Goal: Transaction & Acquisition: Purchase product/service

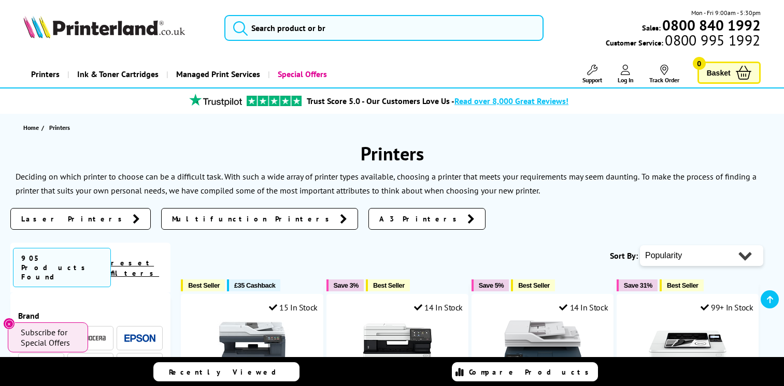
click at [148, 362] on img at bounding box center [139, 365] width 31 height 7
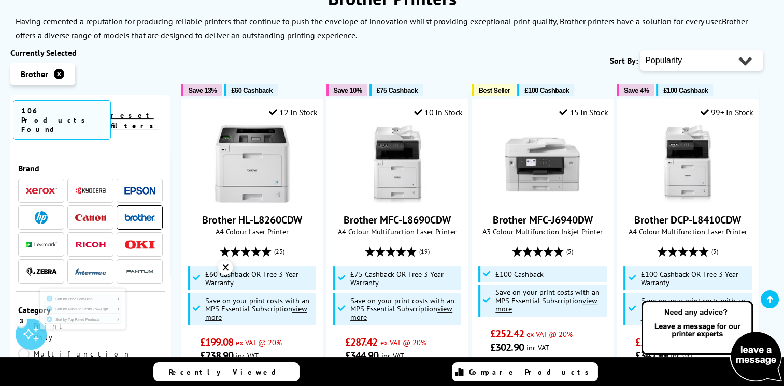
click at [267, 62] on div "Sort By: Popularity Rating Price - Low to High Price - High to Low Running Cost…" at bounding box center [472, 61] width 582 height 26
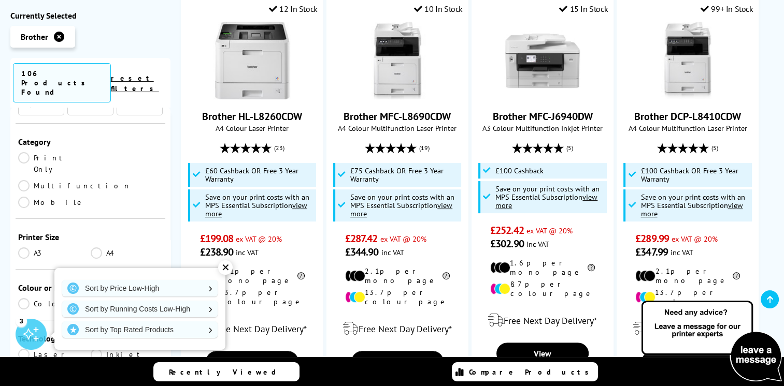
scroll to position [155, 0]
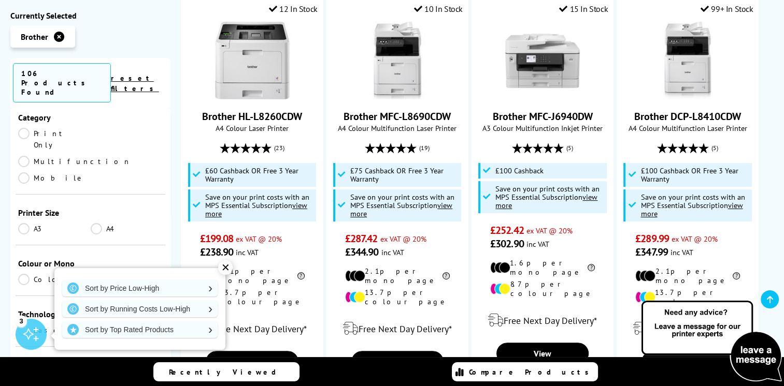
click at [99, 156] on link "Multifunction" at bounding box center [74, 161] width 113 height 11
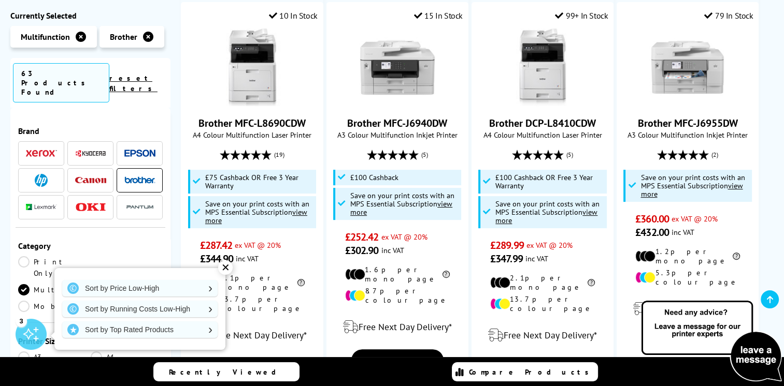
scroll to position [155, 0]
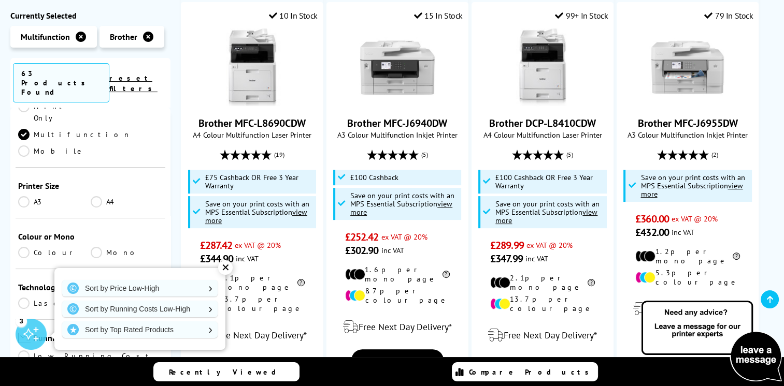
click at [27, 196] on link "A3" at bounding box center [54, 201] width 73 height 11
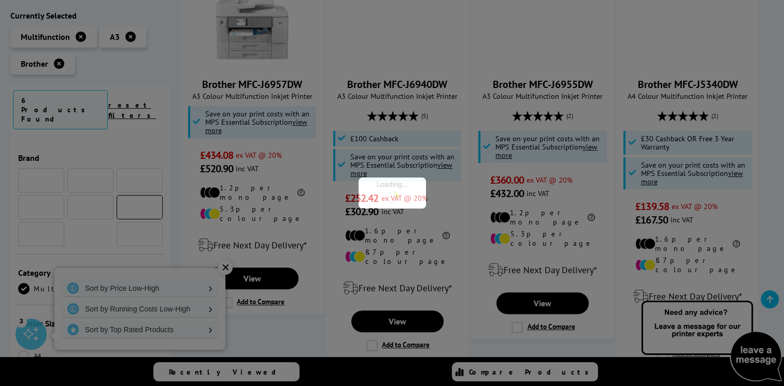
scroll to position [155, 0]
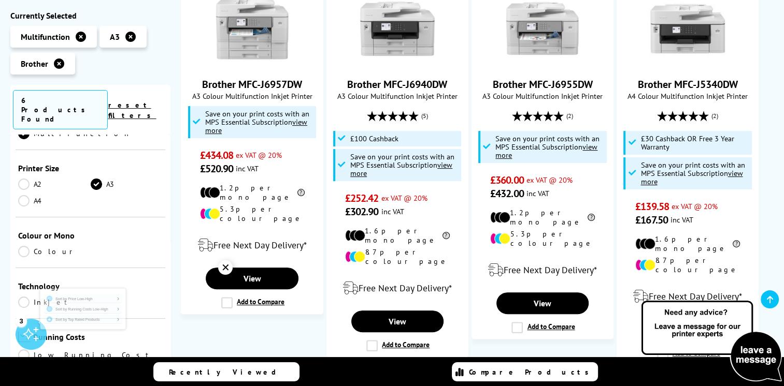
click at [25, 246] on link "Colour" at bounding box center [54, 251] width 73 height 11
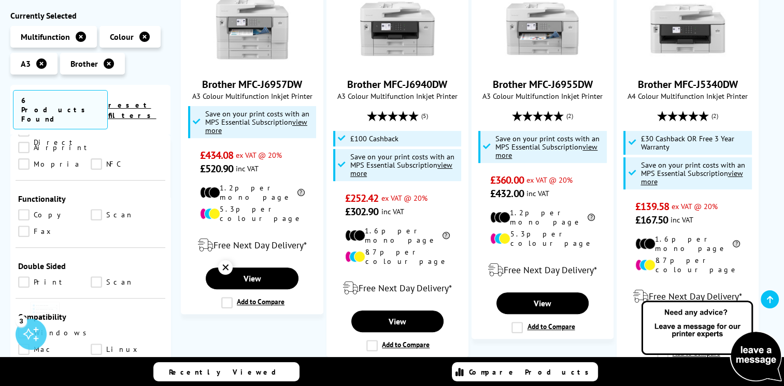
scroll to position [466, 0]
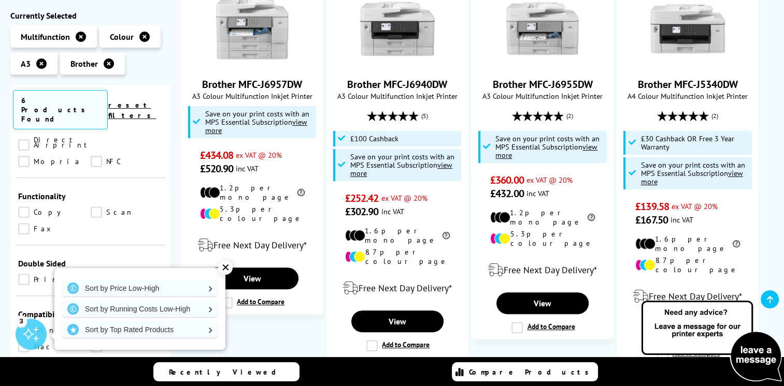
click at [23, 207] on link "Copy" at bounding box center [54, 212] width 73 height 11
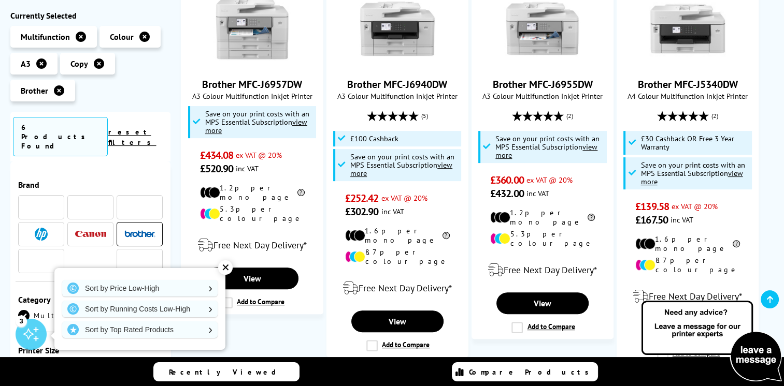
scroll to position [466, 0]
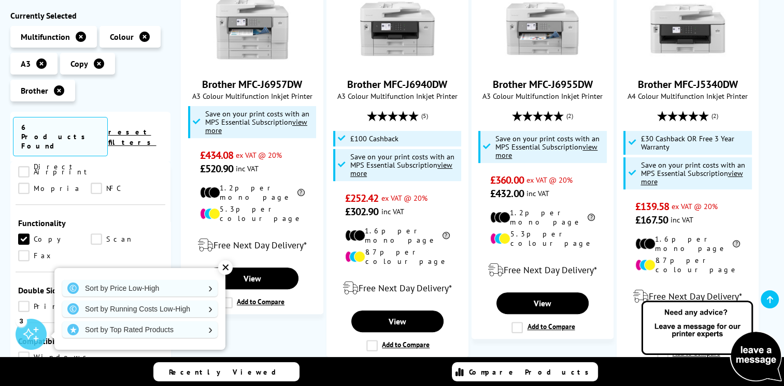
click at [98, 234] on link "Scan" at bounding box center [127, 239] width 73 height 11
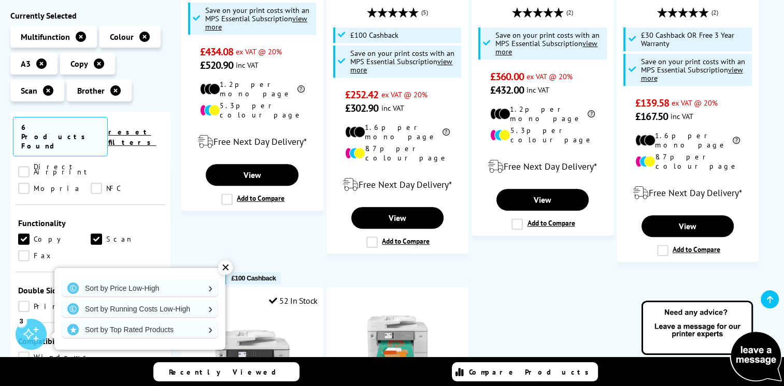
scroll to position [518, 0]
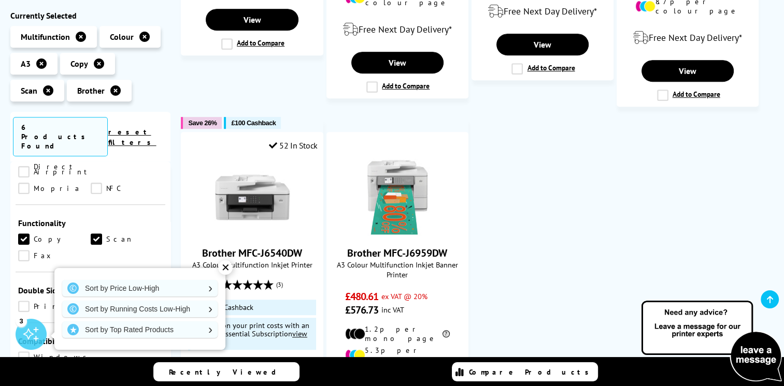
click at [25, 301] on link "Print" at bounding box center [54, 306] width 73 height 11
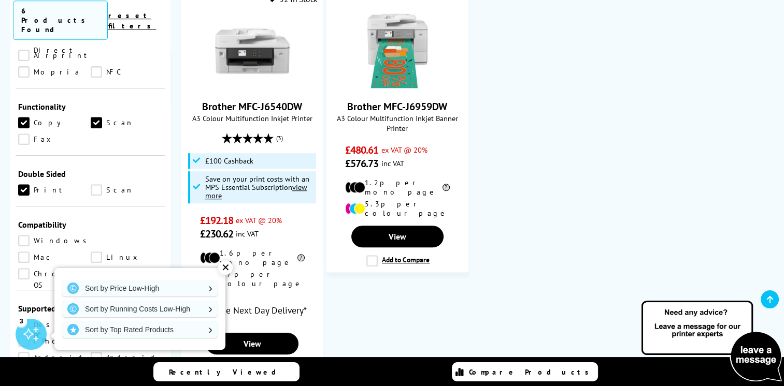
scroll to position [725, 0]
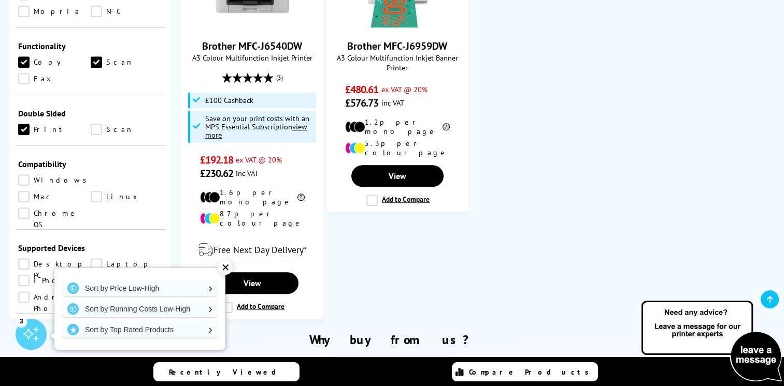
click at [97, 124] on link "Scan" at bounding box center [127, 129] width 73 height 11
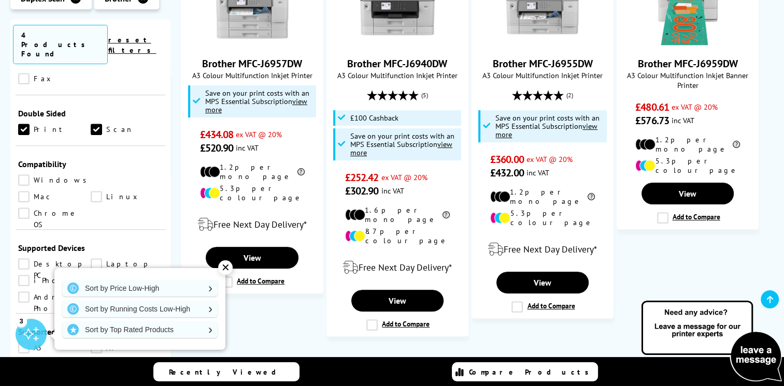
scroll to position [570, 0]
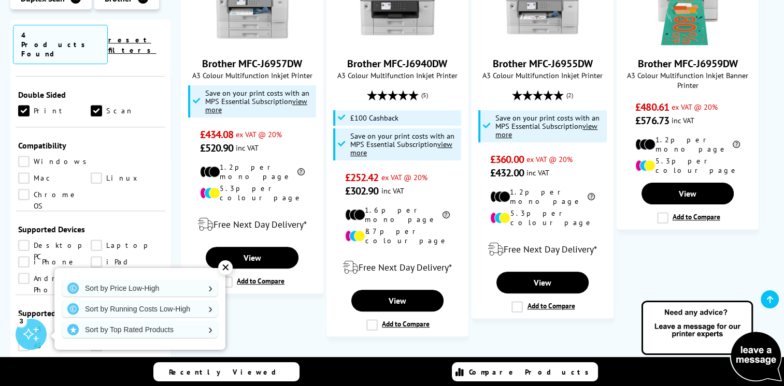
click at [21, 156] on link "Windows" at bounding box center [55, 161] width 74 height 11
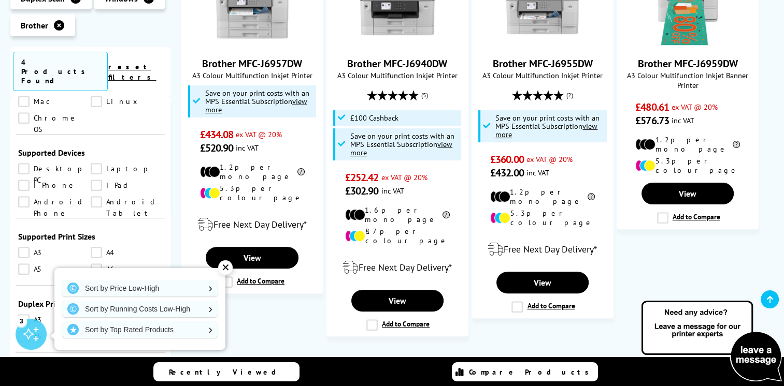
scroll to position [725, 0]
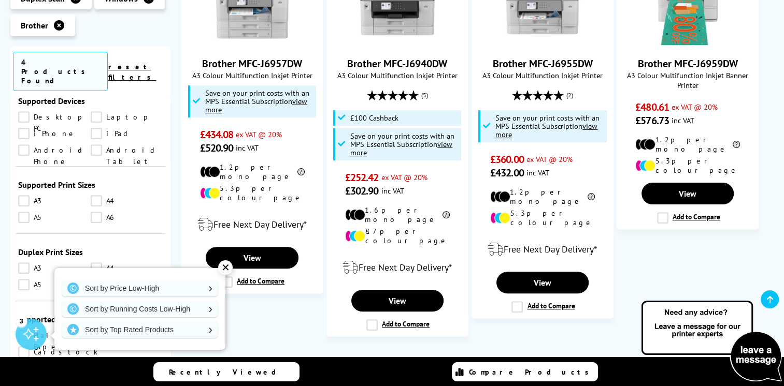
click at [24, 195] on link "A3" at bounding box center [54, 200] width 73 height 11
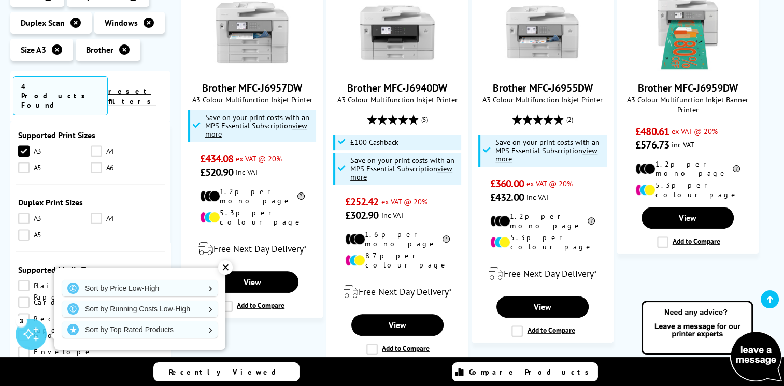
scroll to position [777, 0]
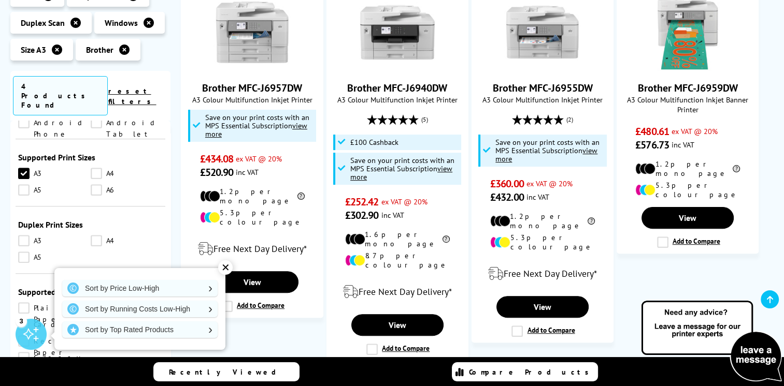
click at [23, 235] on link "A3" at bounding box center [54, 240] width 73 height 11
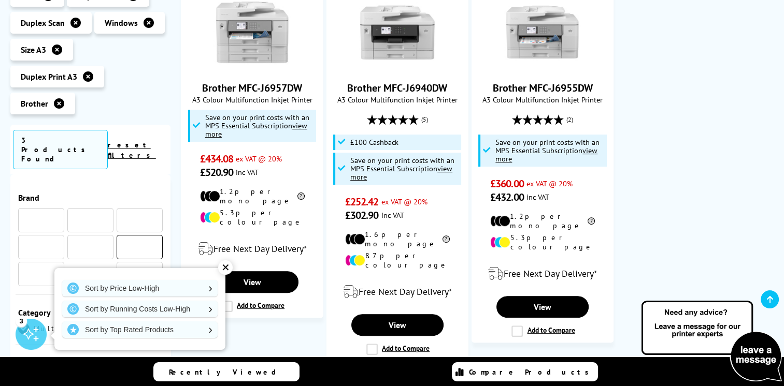
scroll to position [777, 0]
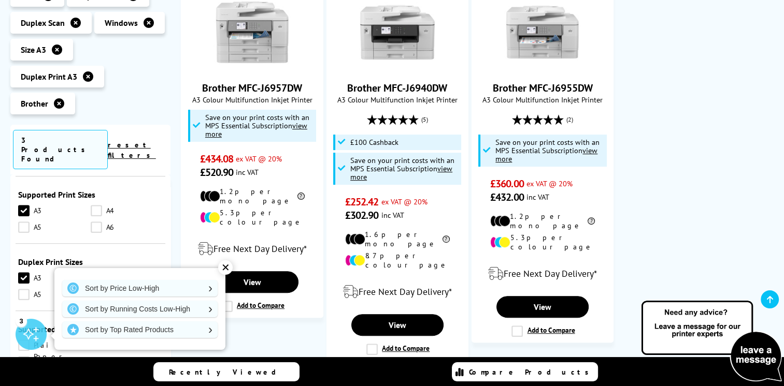
click at [91, 272] on link "A4" at bounding box center [127, 277] width 73 height 11
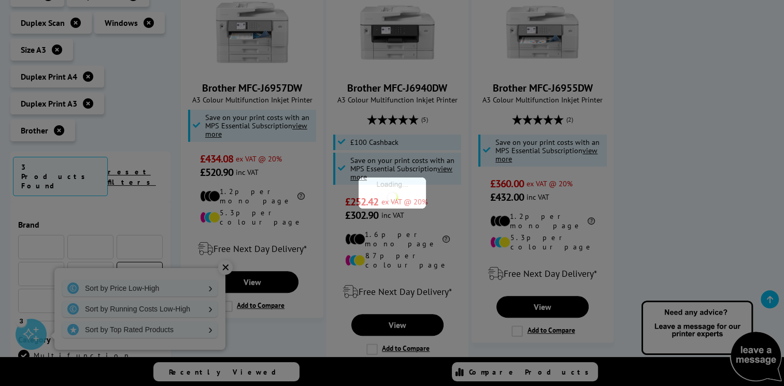
scroll to position [777, 0]
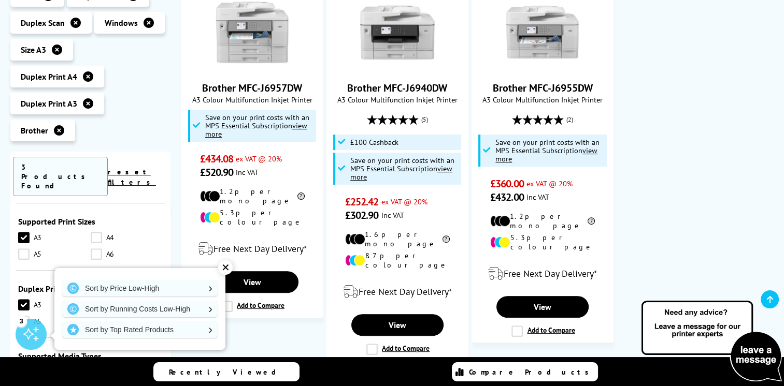
click at [97, 232] on link "A4" at bounding box center [127, 237] width 73 height 11
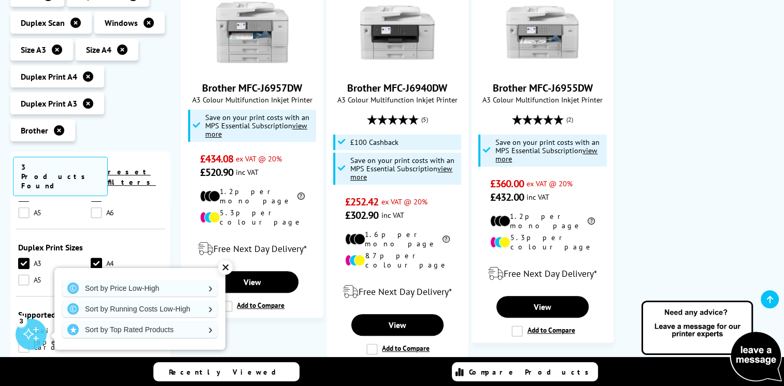
scroll to position [777, 0]
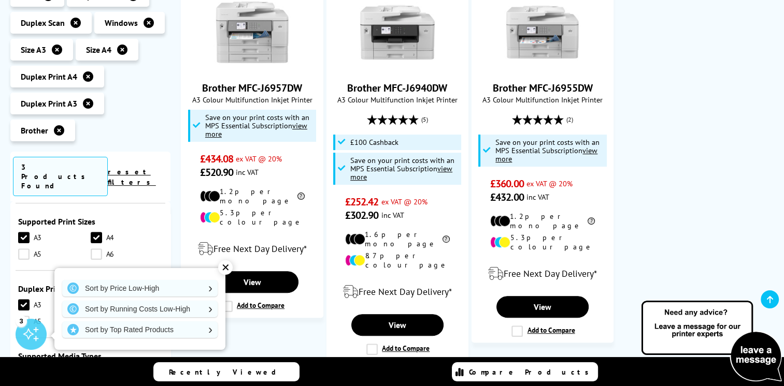
click at [25, 249] on link "A5" at bounding box center [54, 254] width 73 height 11
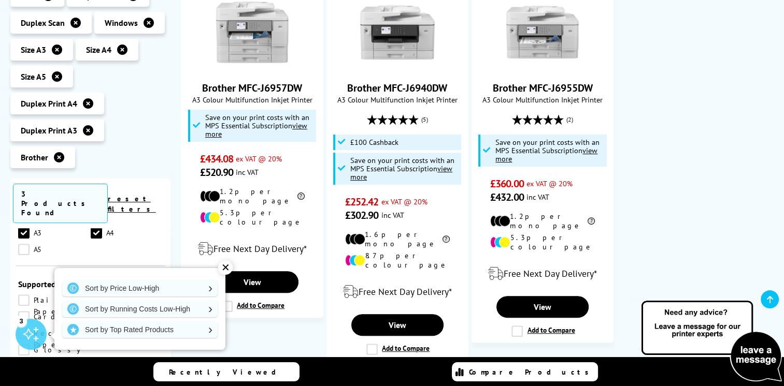
scroll to position [880, 0]
click at [25, 239] on link "A5" at bounding box center [54, 244] width 73 height 11
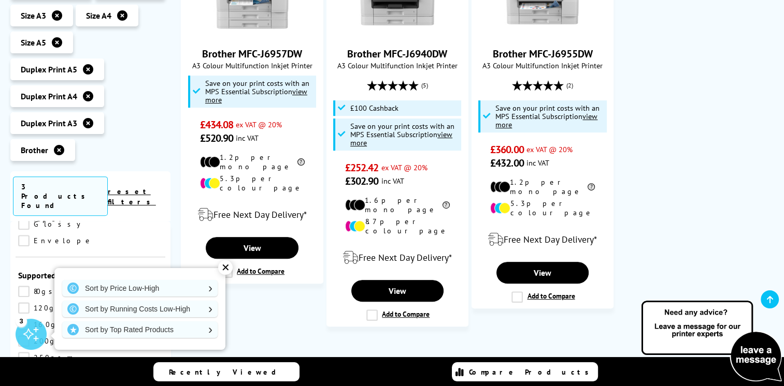
scroll to position [331, 0]
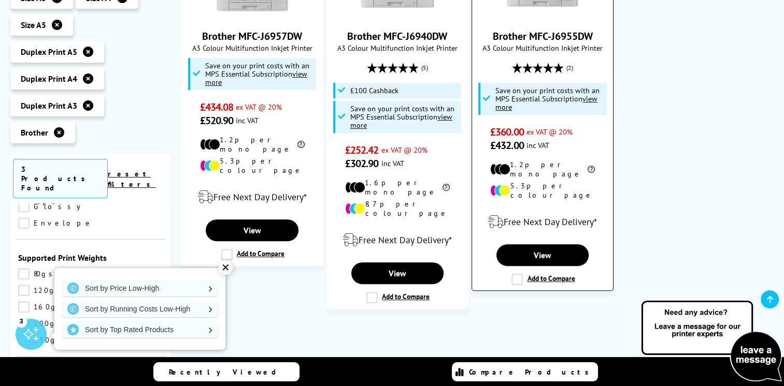
click at [540, 274] on label "Add to Compare" at bounding box center [542, 279] width 63 height 11
click at [0, 0] on input "Add to Compare" at bounding box center [0, 0] width 0 height 0
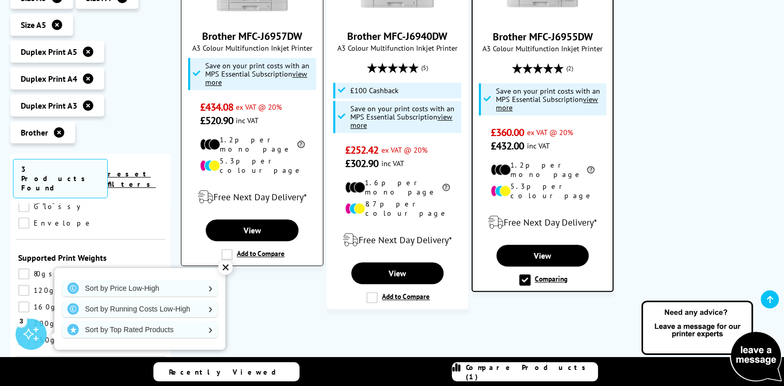
click at [271, 249] on label "Add to Compare" at bounding box center [252, 254] width 63 height 11
click at [0, 0] on input "Add to Compare" at bounding box center [0, 0] width 0 height 0
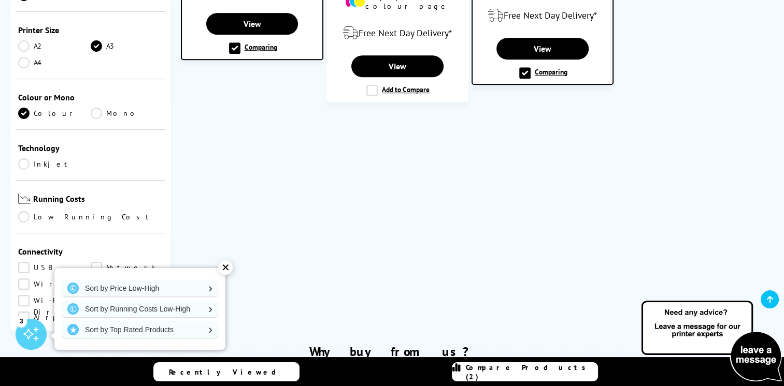
scroll to position [0, 0]
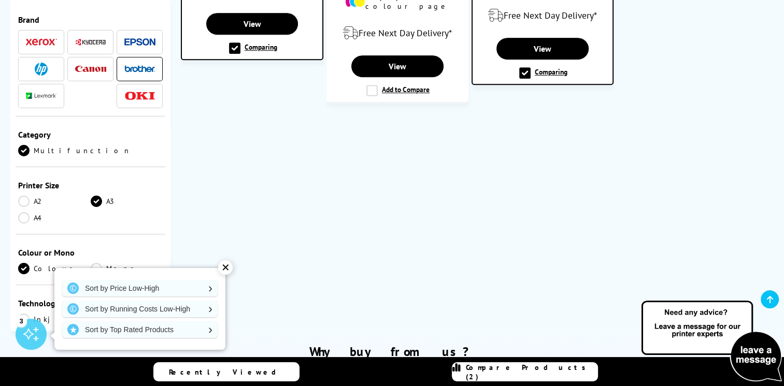
click at [44, 63] on img at bounding box center [41, 69] width 13 height 13
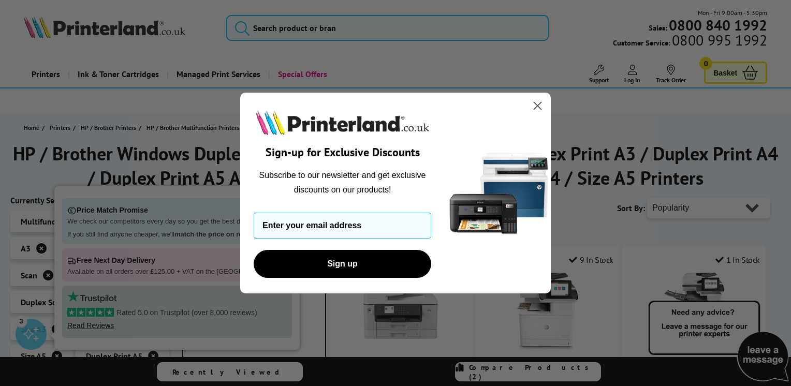
click at [535, 109] on icon "Close dialog" at bounding box center [538, 105] width 7 height 7
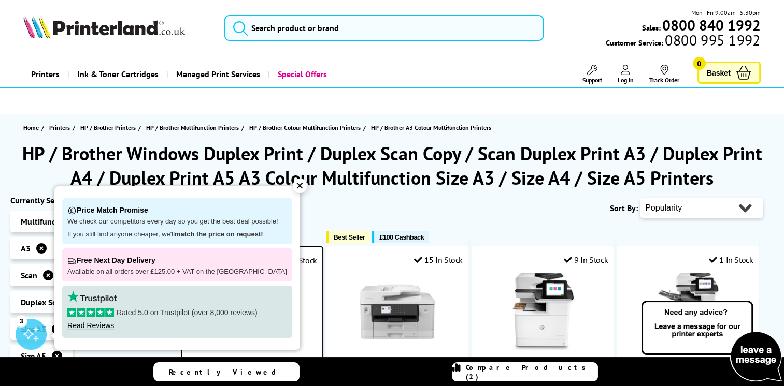
click at [293, 185] on div "✕" at bounding box center [300, 186] width 15 height 15
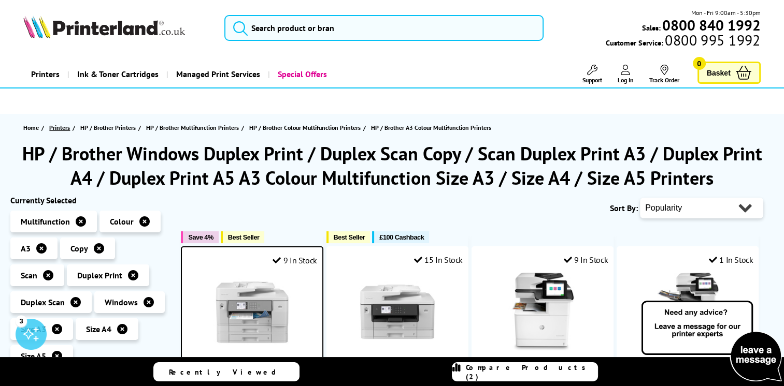
click at [70, 129] on link "Printers" at bounding box center [60, 127] width 23 height 11
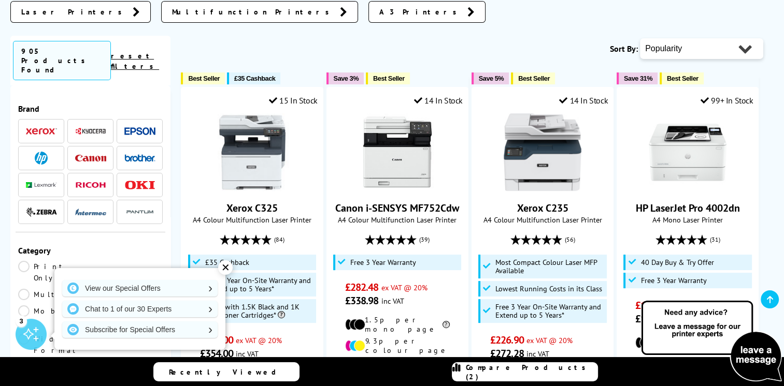
click at [128, 154] on img at bounding box center [139, 157] width 31 height 7
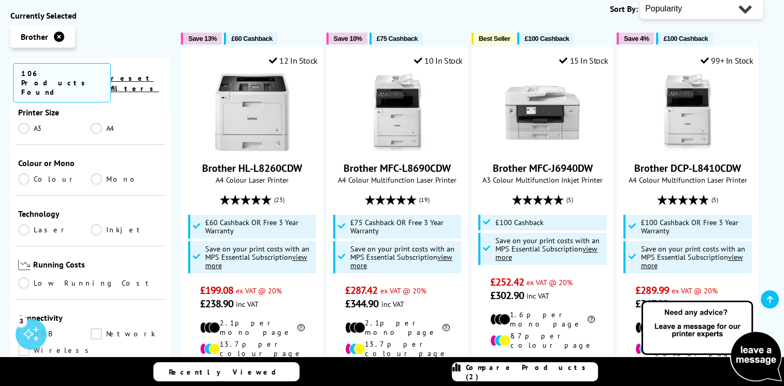
scroll to position [259, 0]
click at [28, 221] on link "Laser" at bounding box center [54, 226] width 73 height 11
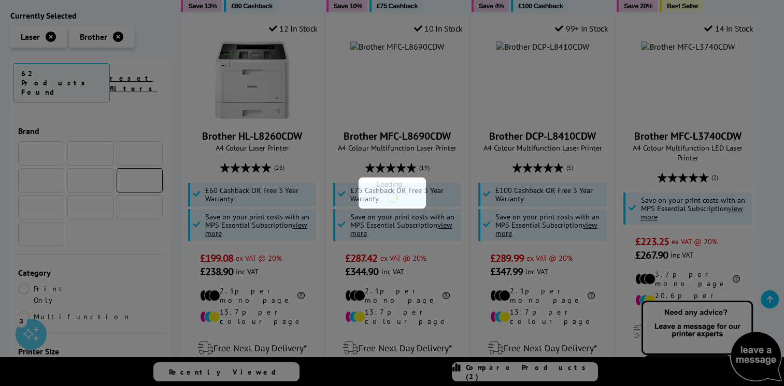
scroll to position [259, 0]
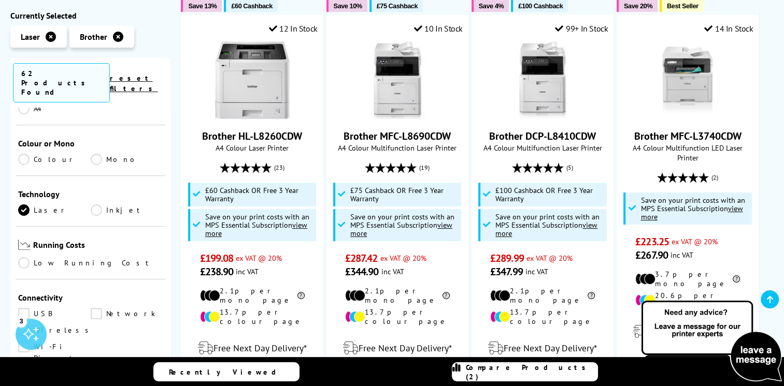
click at [25, 154] on link "Colour" at bounding box center [54, 159] width 73 height 11
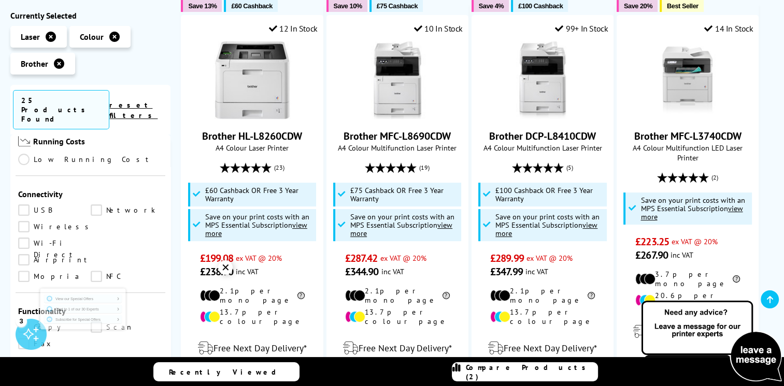
scroll to position [311, 0]
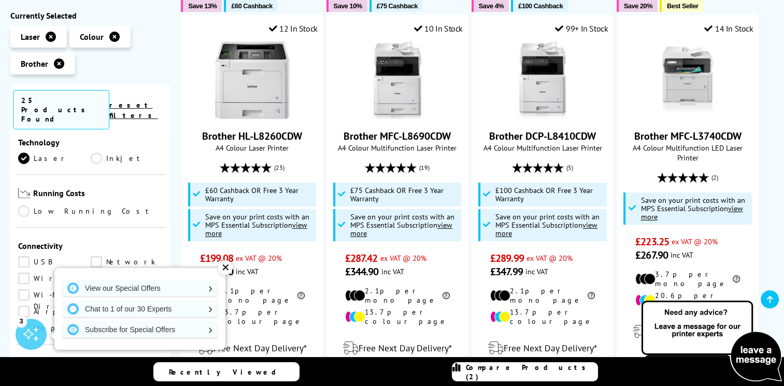
click at [25, 206] on link "Low Running Cost" at bounding box center [90, 211] width 145 height 11
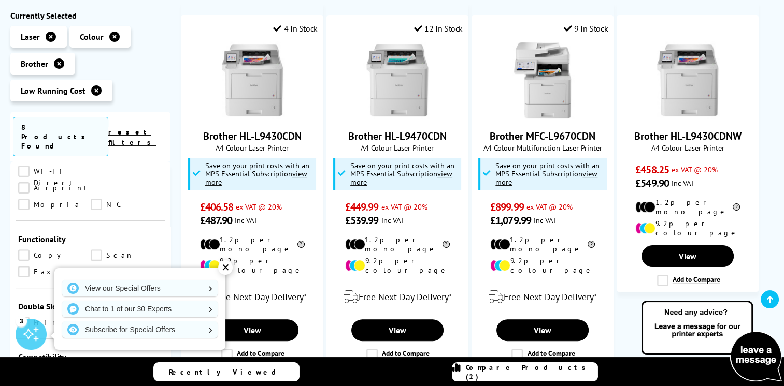
scroll to position [466, 0]
click at [100, 246] on link "Scan" at bounding box center [127, 251] width 73 height 11
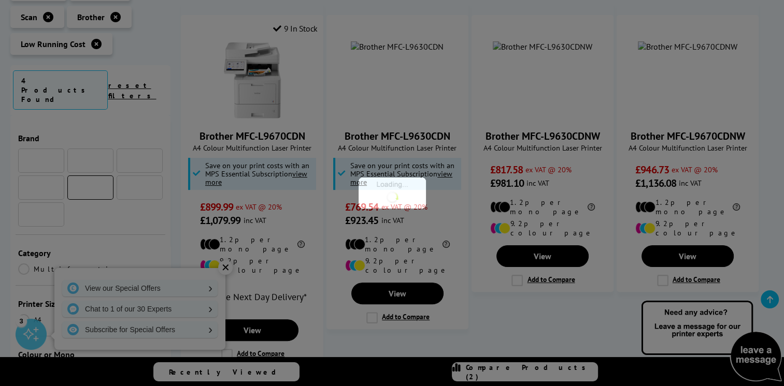
scroll to position [466, 0]
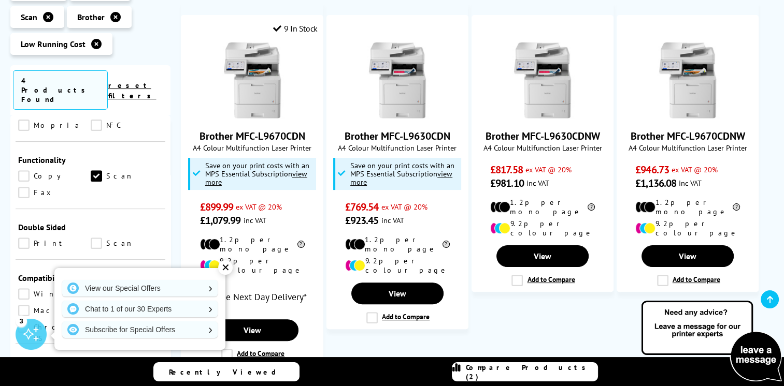
click at [25, 238] on link "Print" at bounding box center [54, 243] width 73 height 11
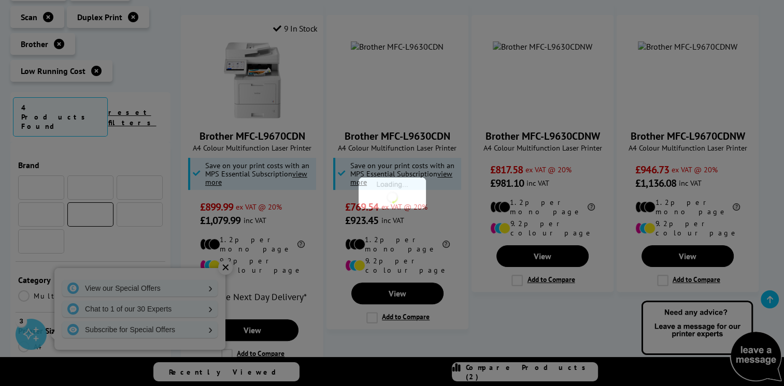
scroll to position [466, 0]
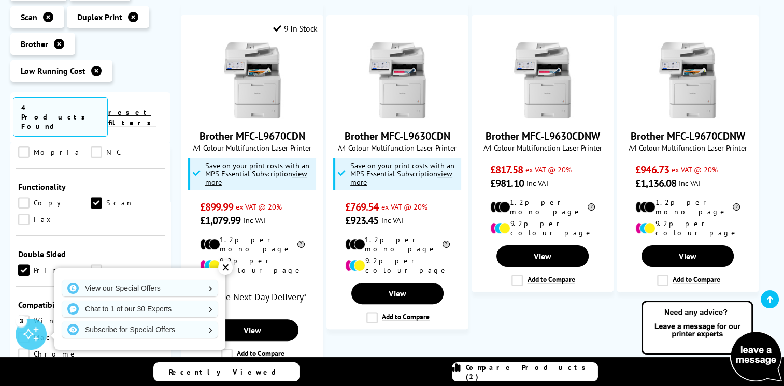
click at [98, 265] on link "Scan" at bounding box center [127, 270] width 73 height 11
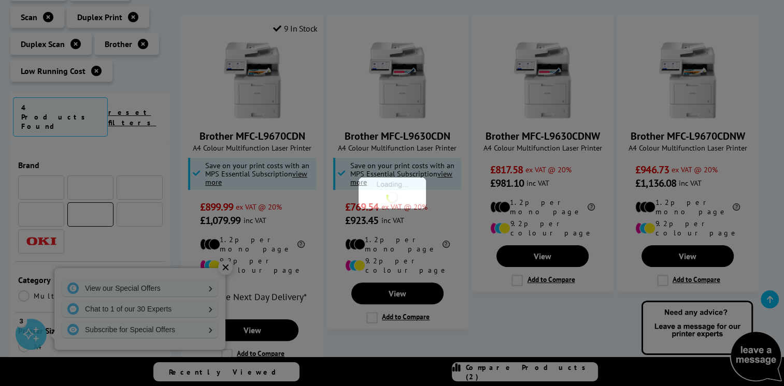
scroll to position [466, 0]
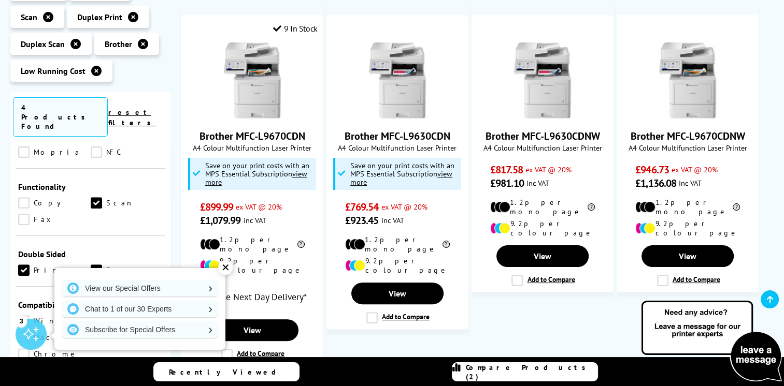
click at [26, 197] on link "Copy" at bounding box center [54, 202] width 73 height 11
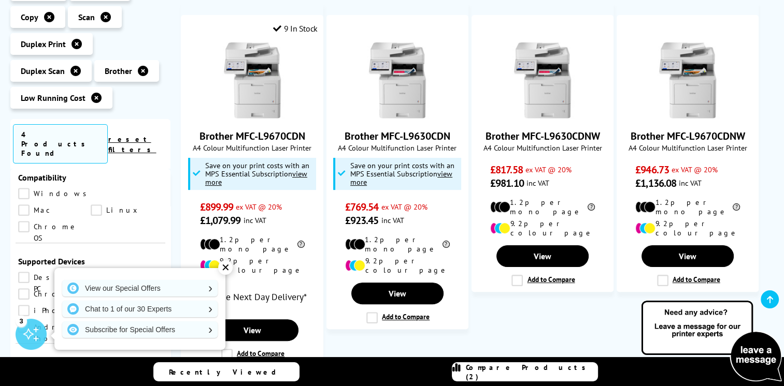
scroll to position [622, 0]
click at [23, 187] on link "Windows" at bounding box center [55, 192] width 74 height 11
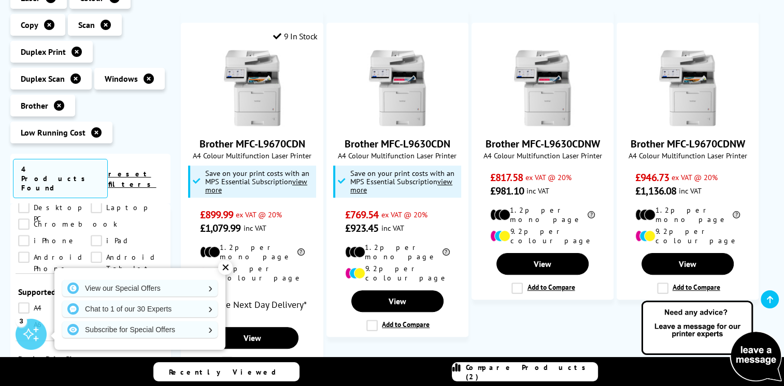
scroll to position [207, 0]
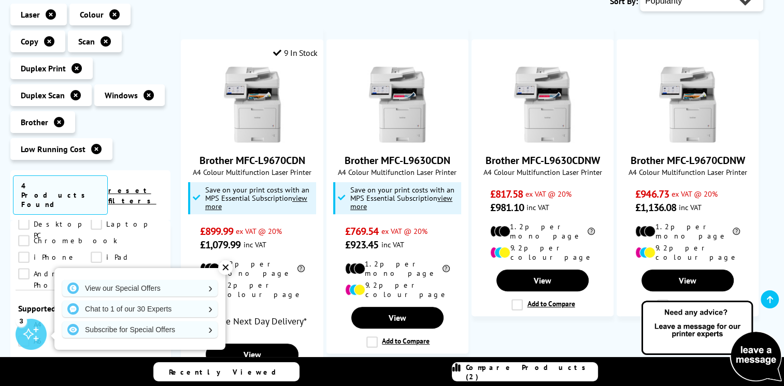
click at [226, 268] on div "✕" at bounding box center [225, 268] width 15 height 15
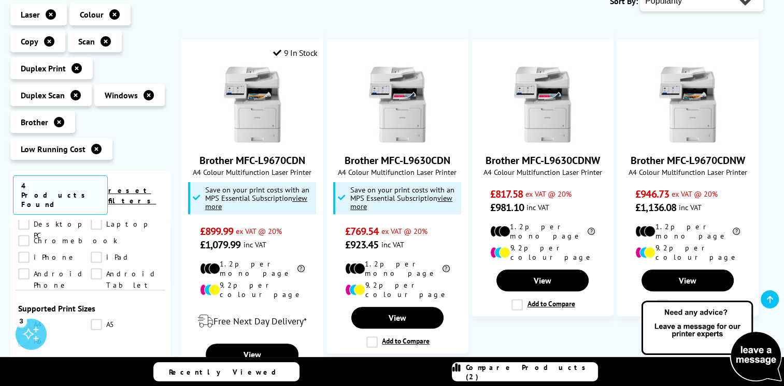
click at [517, 371] on span "Compare Products (2)" at bounding box center [532, 372] width 132 height 19
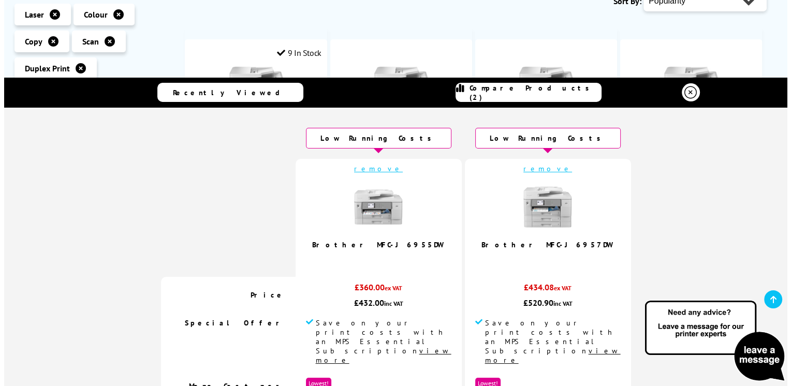
scroll to position [183, 0]
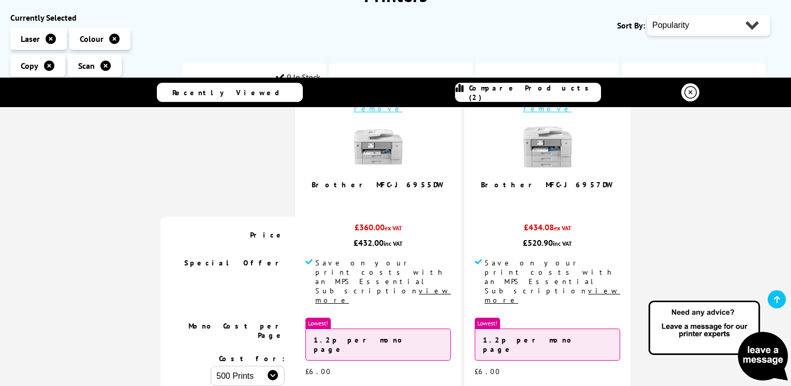
scroll to position [155, 0]
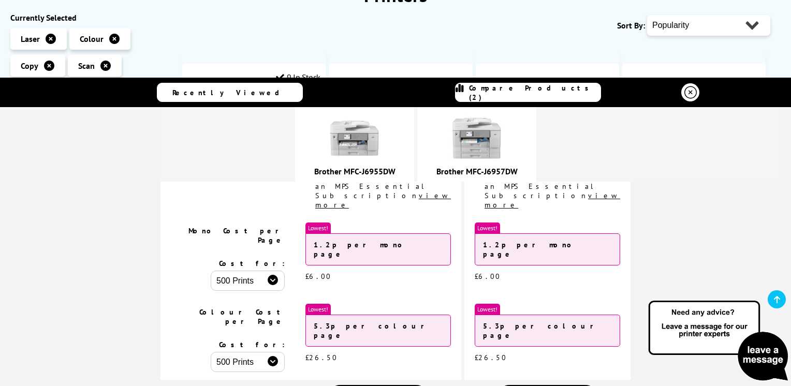
click at [685, 90] on icon at bounding box center [691, 92] width 12 height 12
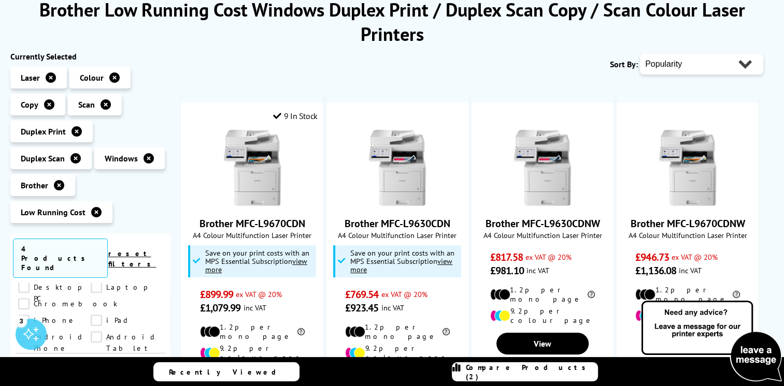
scroll to position [0, 0]
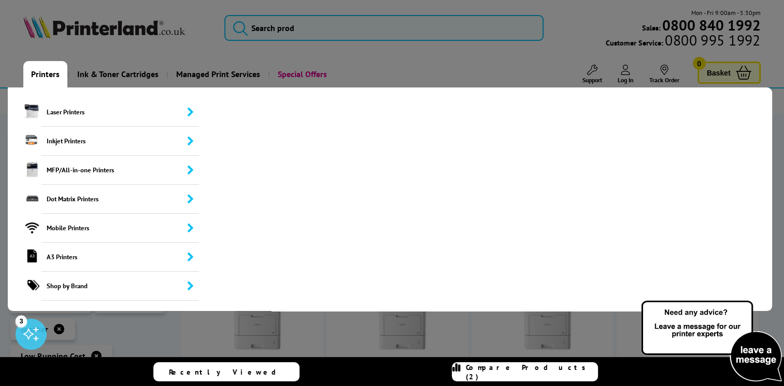
click at [46, 76] on link "Printers" at bounding box center [45, 74] width 44 height 26
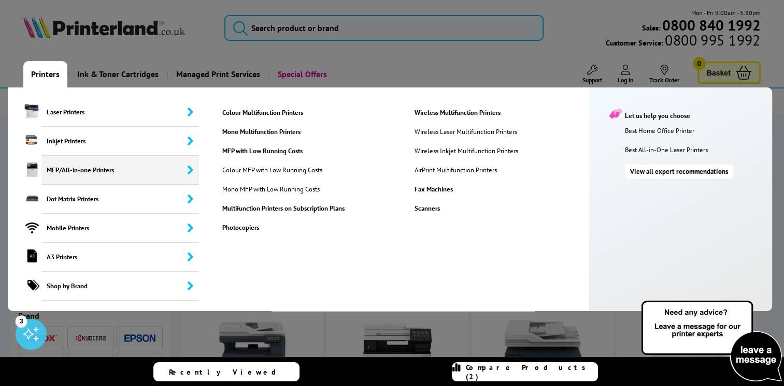
click at [77, 173] on span "MFP/All-in-one Printers" at bounding box center [119, 170] width 157 height 29
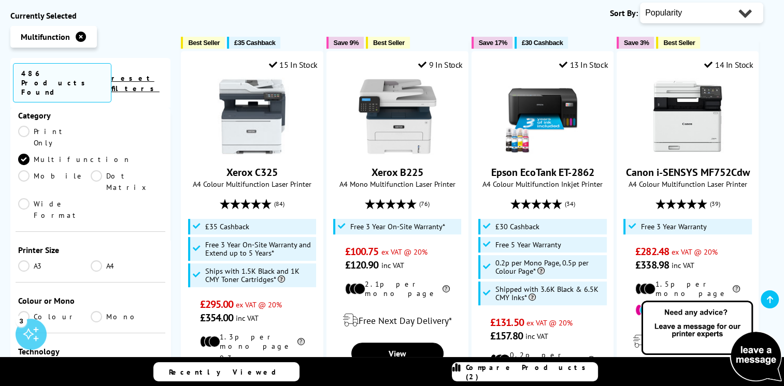
scroll to position [155, 0]
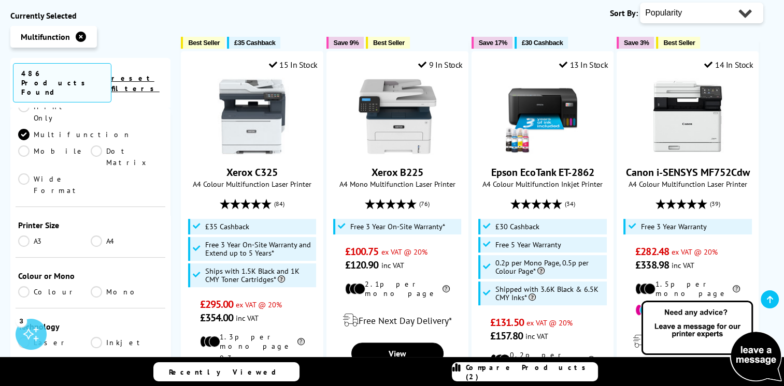
click at [23, 236] on link "A3" at bounding box center [54, 241] width 73 height 11
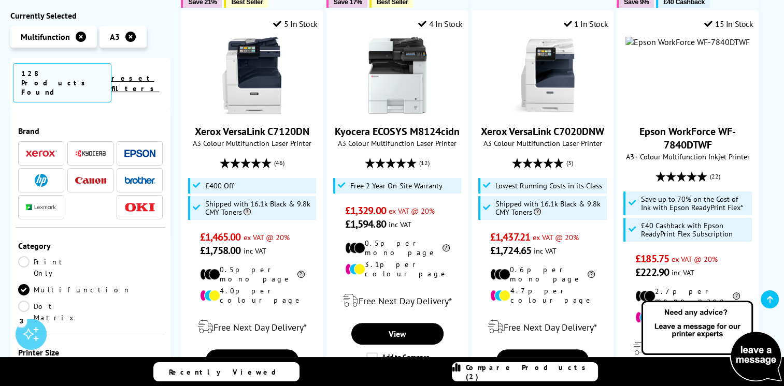
scroll to position [155, 0]
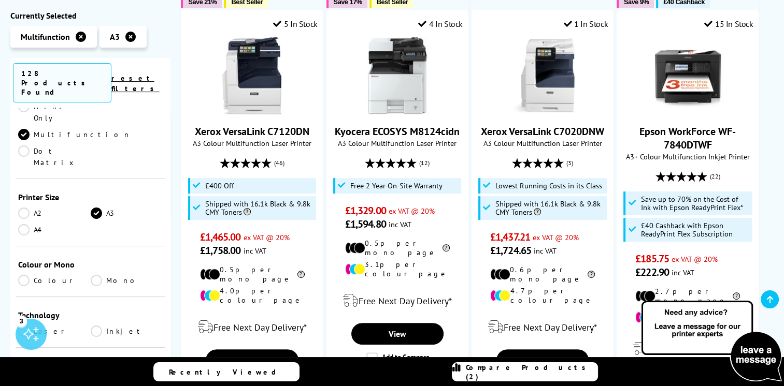
click at [25, 275] on link "Colour" at bounding box center [54, 280] width 73 height 11
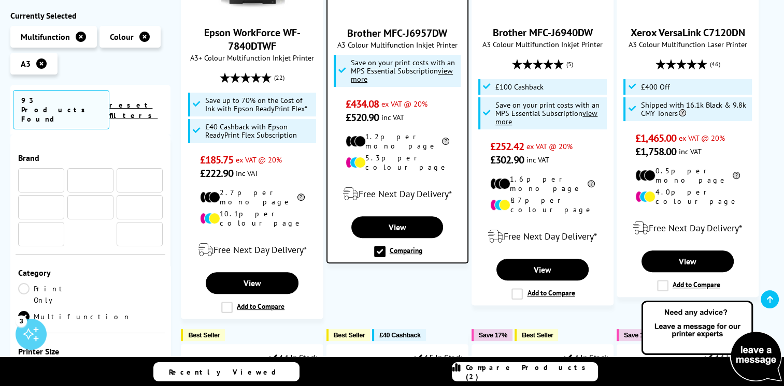
scroll to position [155, 0]
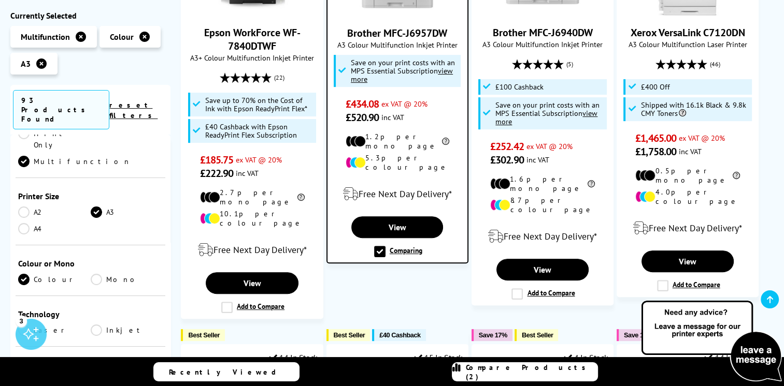
click at [97, 325] on link "Inkjet" at bounding box center [127, 330] width 73 height 11
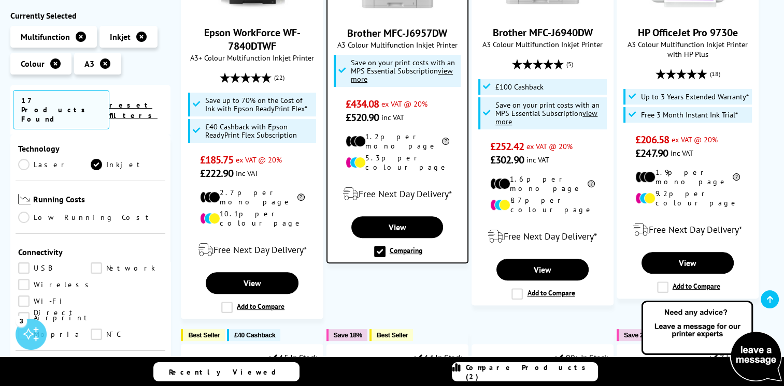
scroll to position [207, 0]
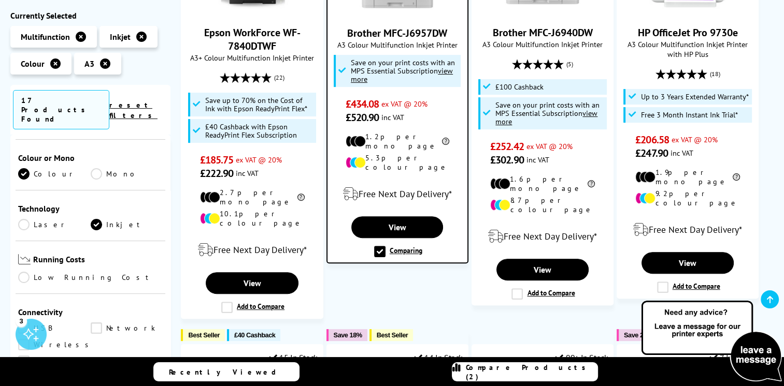
click at [23, 219] on link "Laser" at bounding box center [54, 224] width 73 height 11
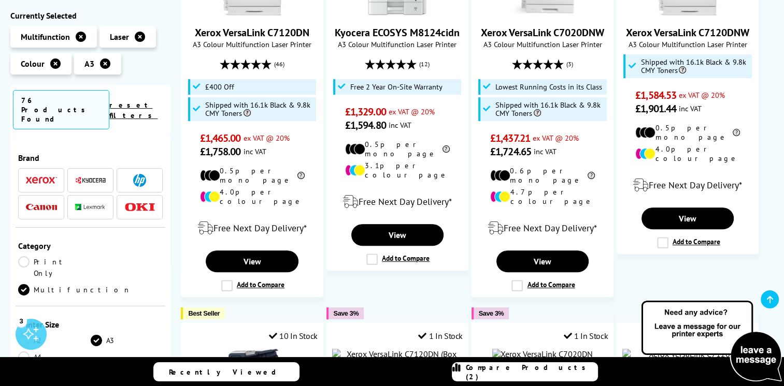
scroll to position [207, 0]
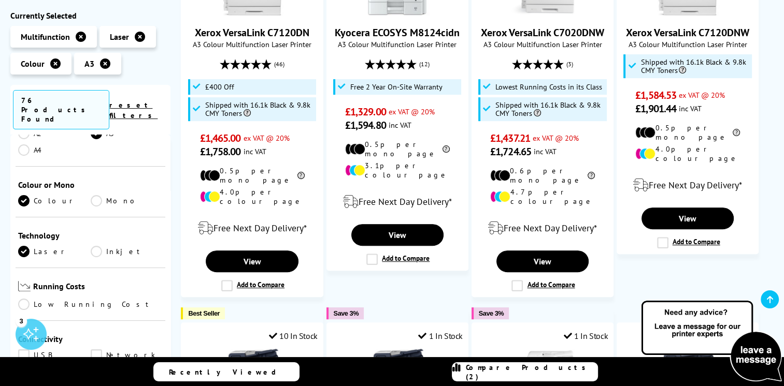
click at [97, 246] on link "Inkjet" at bounding box center [127, 251] width 73 height 11
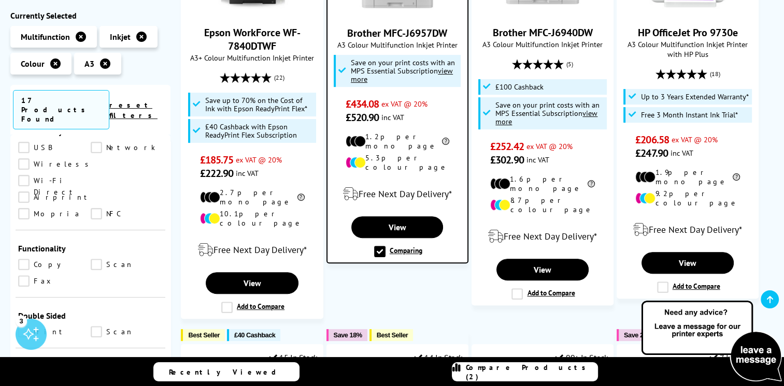
scroll to position [466, 0]
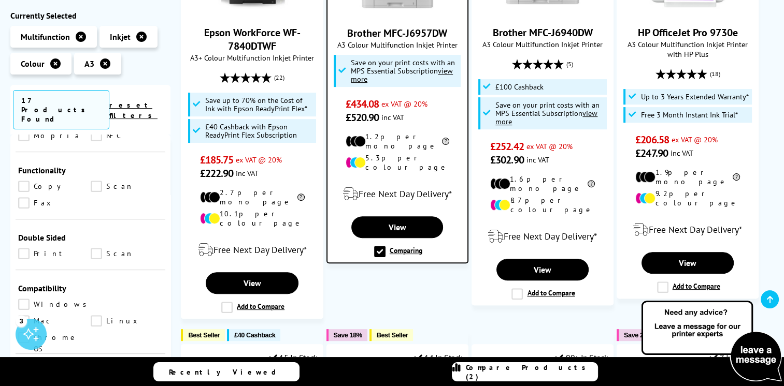
click at [95, 181] on link "Scan" at bounding box center [127, 186] width 73 height 11
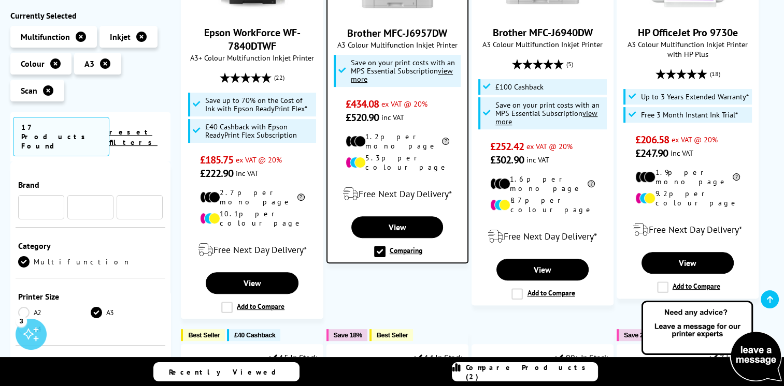
scroll to position [466, 0]
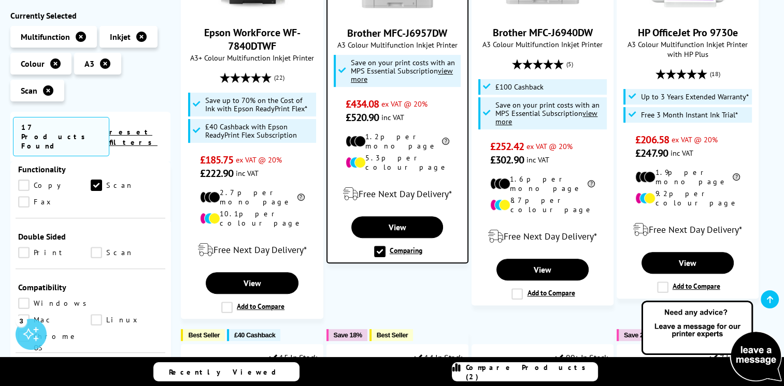
click at [24, 180] on link "Copy" at bounding box center [54, 185] width 73 height 11
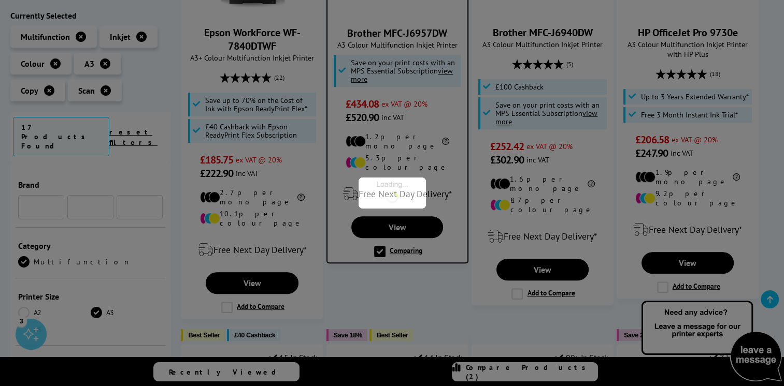
scroll to position [466, 0]
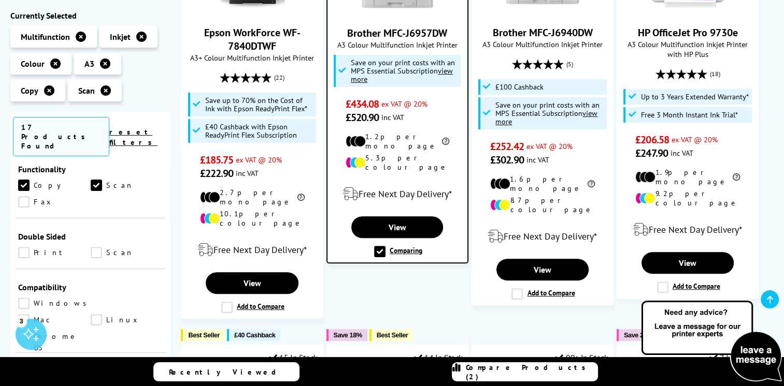
click at [24, 248] on link "Print" at bounding box center [54, 253] width 73 height 11
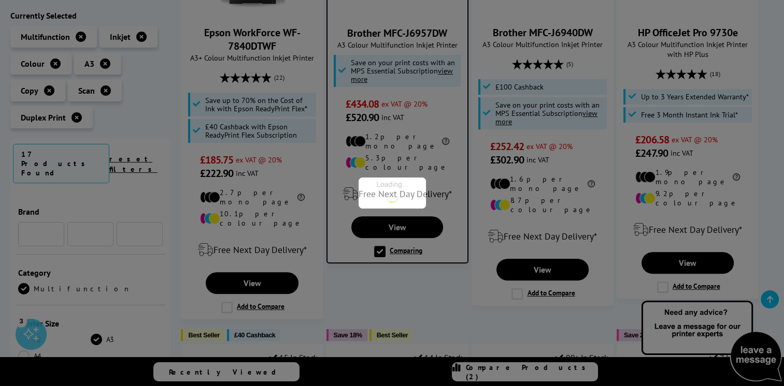
scroll to position [466, 0]
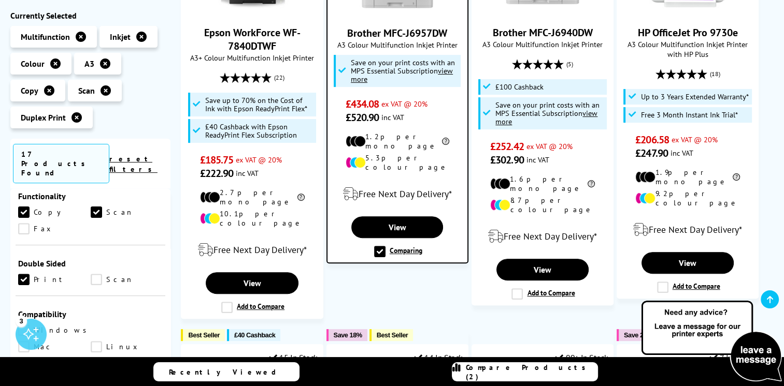
click at [95, 275] on link "Scan" at bounding box center [127, 280] width 73 height 11
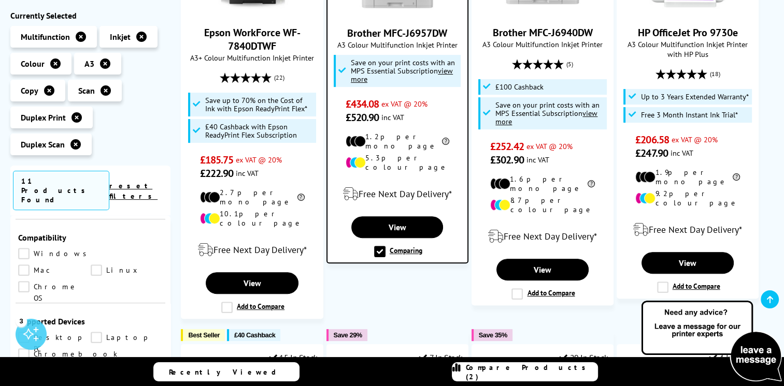
scroll to position [518, 0]
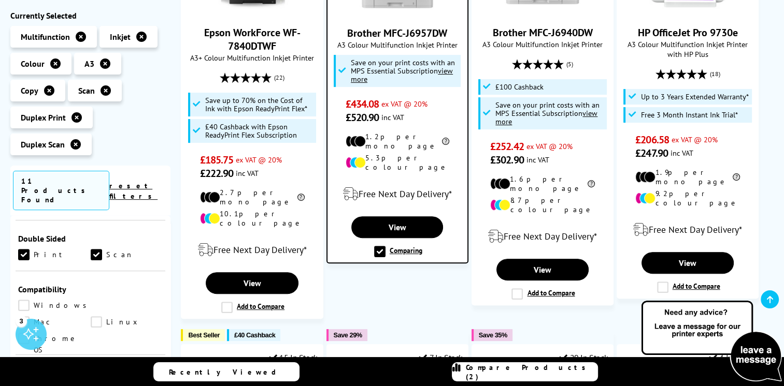
click at [25, 300] on link "Windows" at bounding box center [55, 305] width 74 height 11
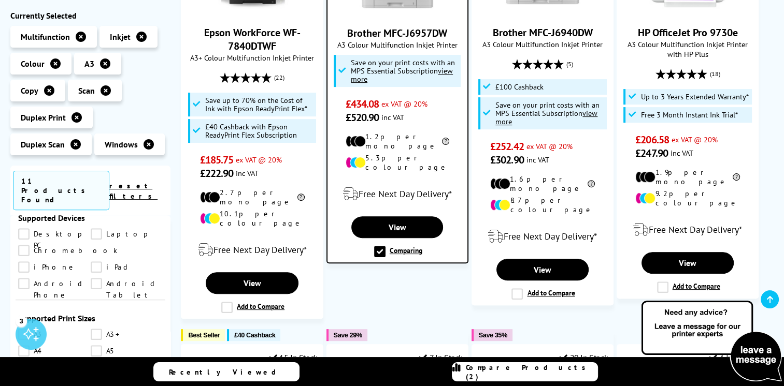
scroll to position [725, 0]
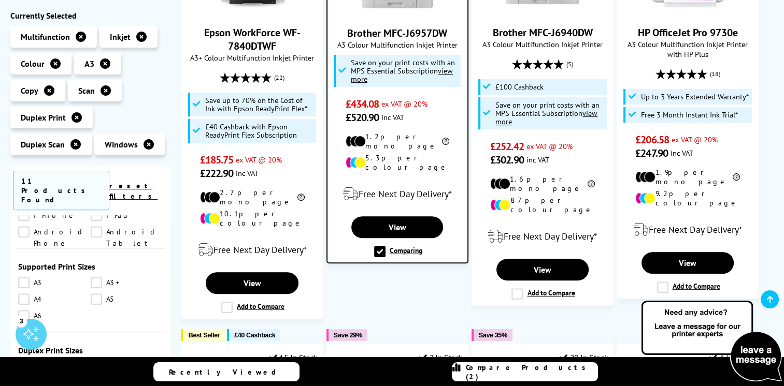
click at [25, 278] on link "A3" at bounding box center [54, 283] width 73 height 11
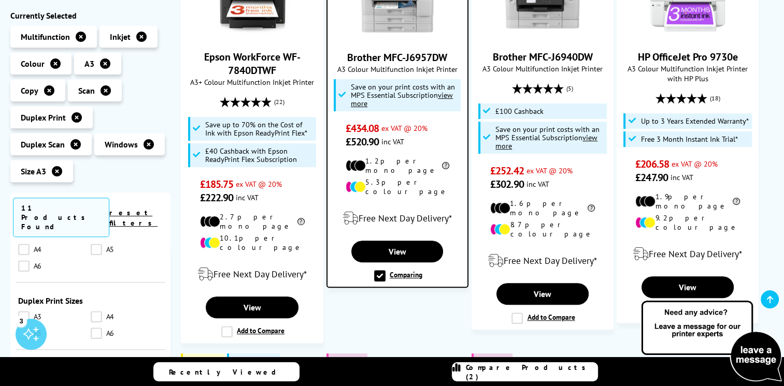
scroll to position [829, 0]
click at [23, 285] on link "A3" at bounding box center [54, 290] width 73 height 11
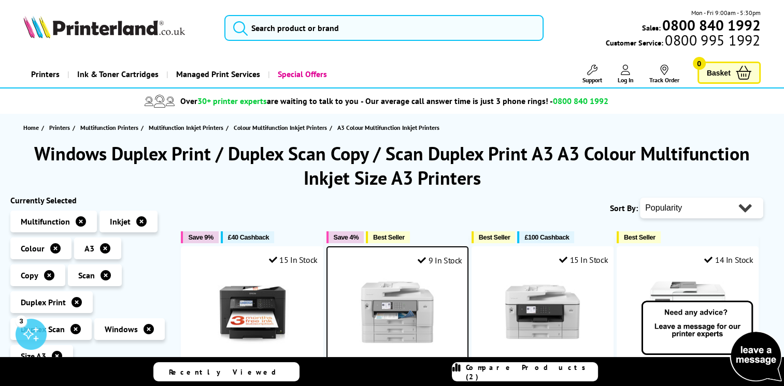
click at [743, 207] on select "Popularity Rating Price - Low to High Price - High to Low Running Costs - Low t…" at bounding box center [701, 208] width 123 height 21
select select "Price Ascending"
click at [640, 198] on select "Popularity Rating Price - Low to High Price - High to Low Running Costs - Low t…" at bounding box center [701, 208] width 123 height 21
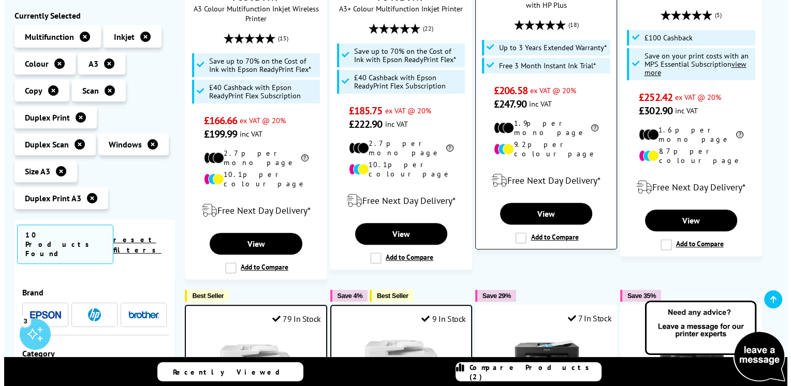
scroll to position [414, 0]
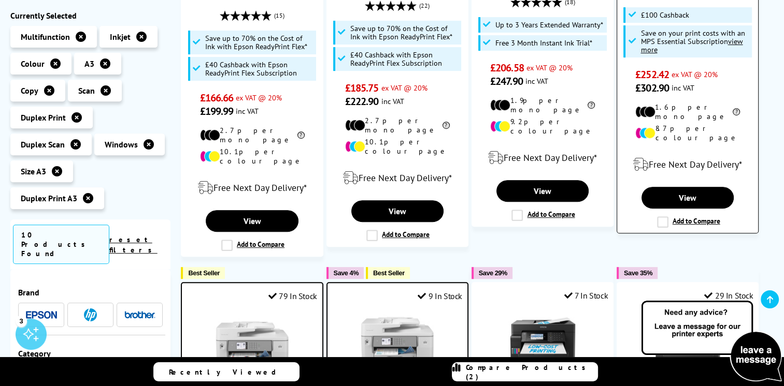
click at [659, 216] on label "Add to Compare" at bounding box center [688, 221] width 63 height 11
click at [0, 0] on input "Add to Compare" at bounding box center [0, 0] width 0 height 0
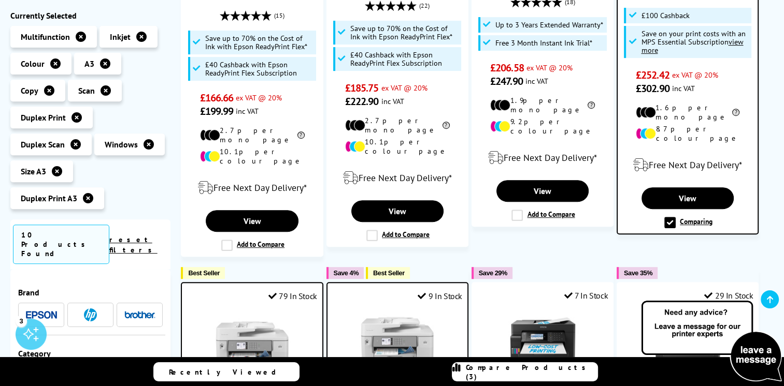
click at [543, 369] on span "Compare Products (3)" at bounding box center [532, 372] width 132 height 19
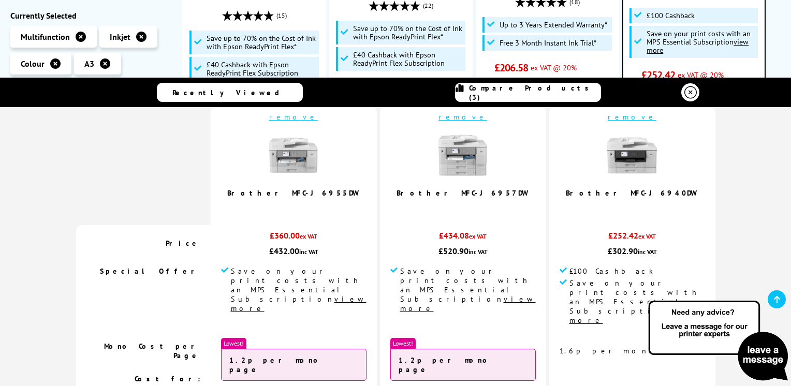
scroll to position [0, 0]
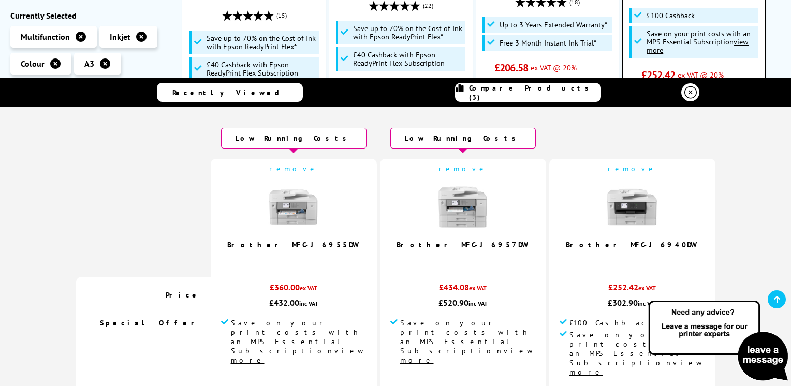
click at [608, 168] on link "remove" at bounding box center [632, 168] width 49 height 9
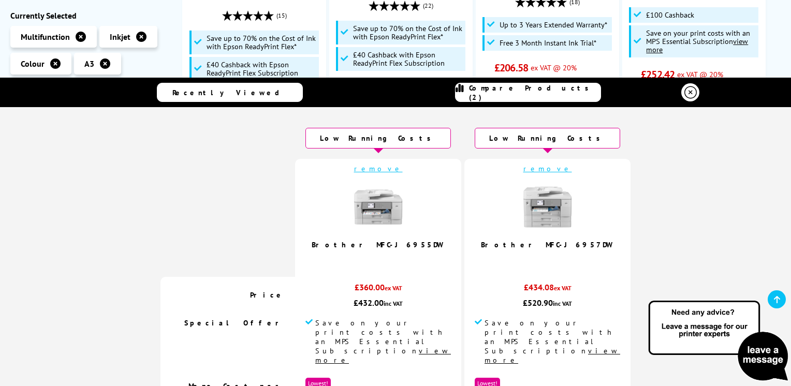
click at [685, 92] on icon at bounding box center [691, 92] width 12 height 12
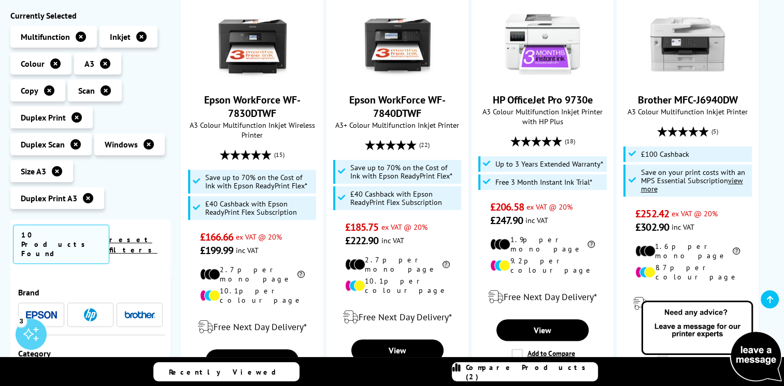
scroll to position [259, 0]
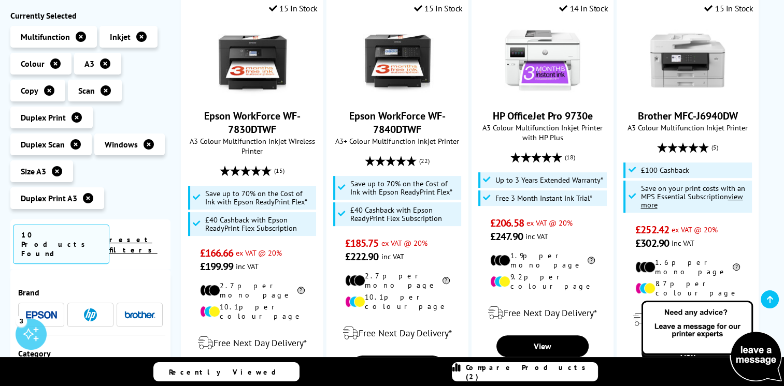
click at [141, 40] on icon at bounding box center [141, 37] width 10 height 10
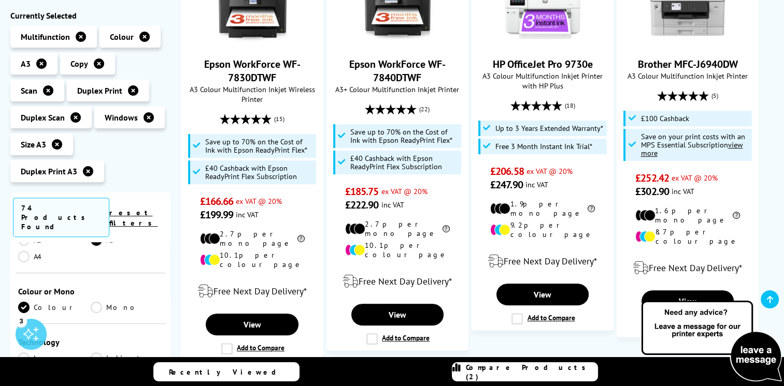
scroll to position [259, 0]
click at [25, 301] on link "Laser" at bounding box center [54, 306] width 73 height 11
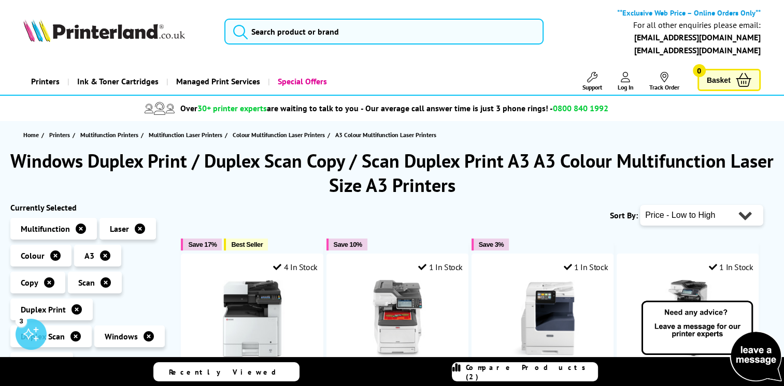
click at [731, 223] on select "Popularity Rating Price - Low to High Price - High to Low Running Costs - Low t…" at bounding box center [701, 215] width 123 height 21
select select "Price Descending"
click at [640, 205] on select "Popularity Rating Price - Low to High Price - High to Low Running Costs - Low t…" at bounding box center [701, 215] width 123 height 21
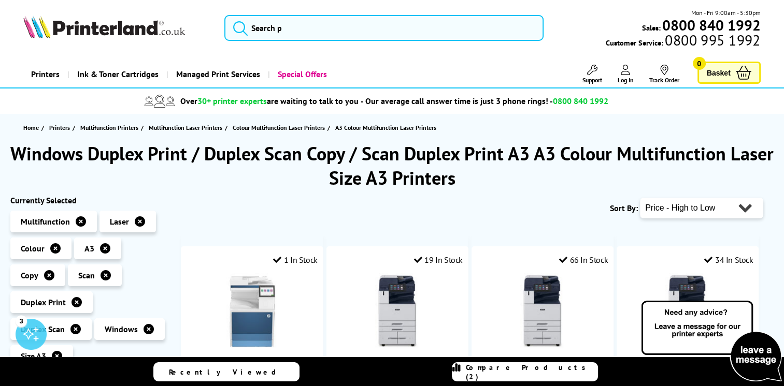
click at [730, 204] on select "Popularity Rating Price - Low to High Price - High to Low Running Costs - Low t…" at bounding box center [701, 208] width 123 height 21
select select "Running Costs"
click at [640, 198] on select "Popularity Rating Price - Low to High Price - High to Low Running Costs - Low t…" at bounding box center [701, 208] width 123 height 21
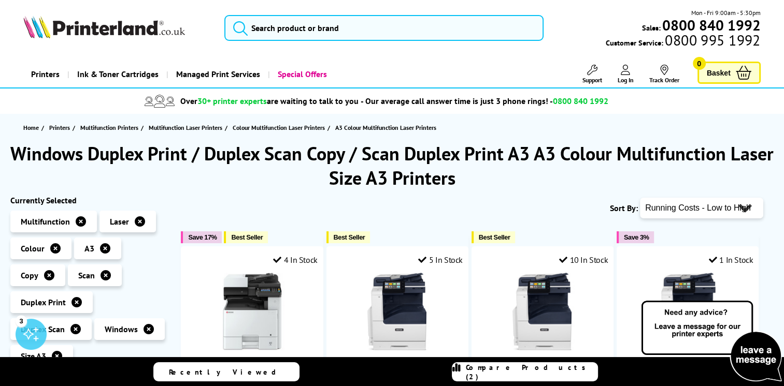
click at [558, 372] on span "Compare Products (2)" at bounding box center [532, 372] width 132 height 19
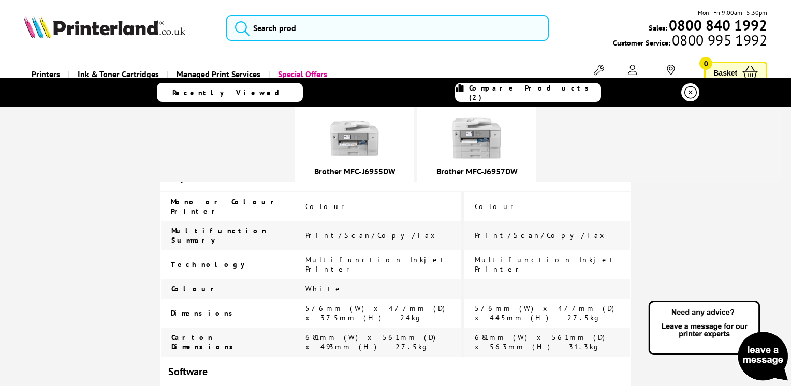
scroll to position [2154, 0]
click at [381, 138] on img at bounding box center [355, 138] width 52 height 52
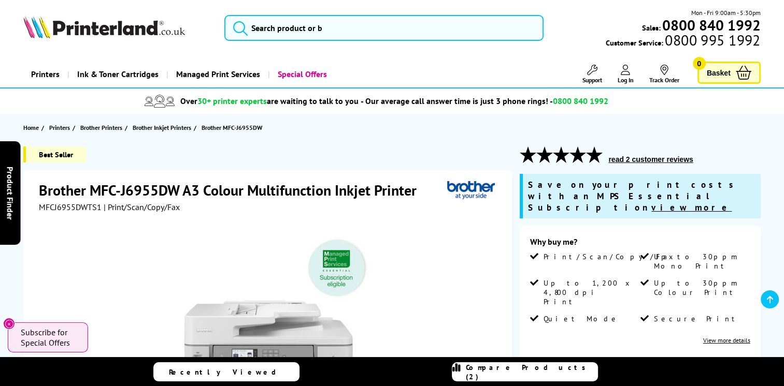
scroll to position [207, 0]
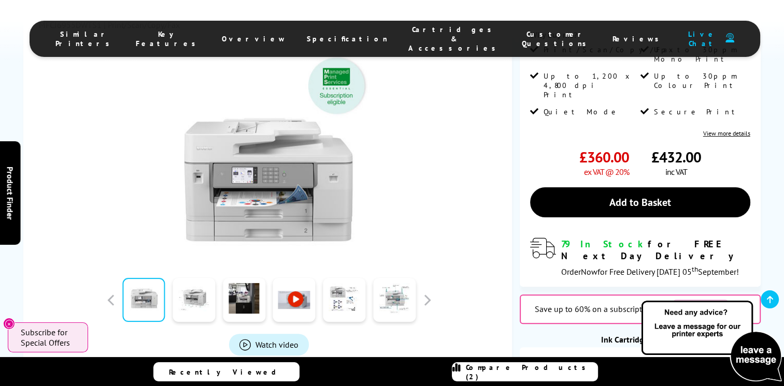
click at [302, 176] on img at bounding box center [268, 151] width 203 height 203
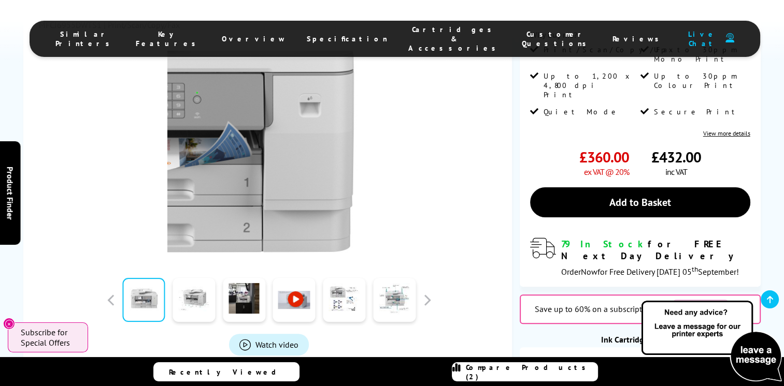
click at [282, 112] on img at bounding box center [268, 151] width 203 height 203
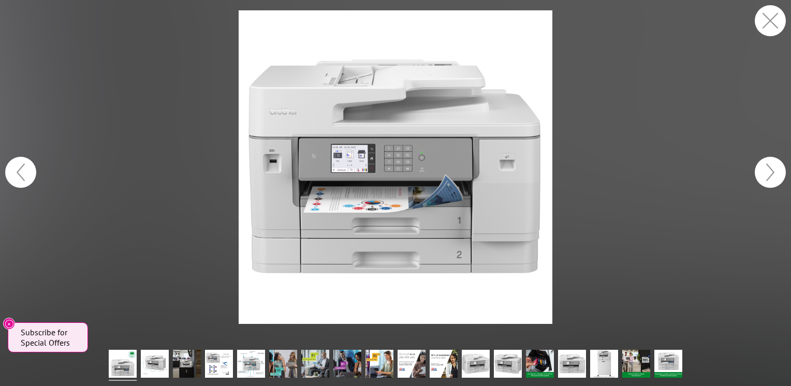
click at [764, 174] on button "button" at bounding box center [770, 172] width 31 height 31
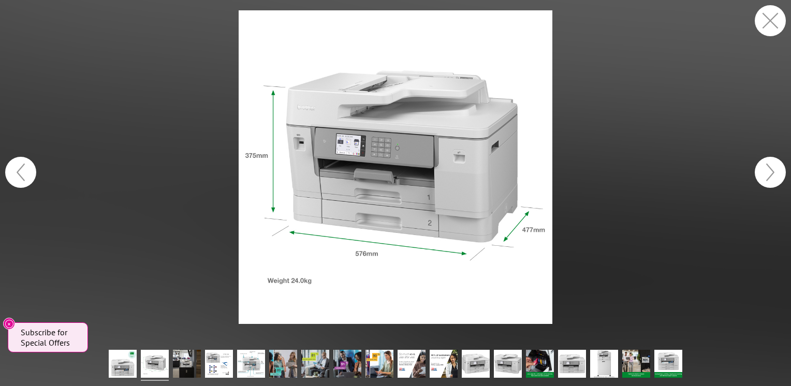
click at [764, 174] on button "button" at bounding box center [770, 172] width 31 height 31
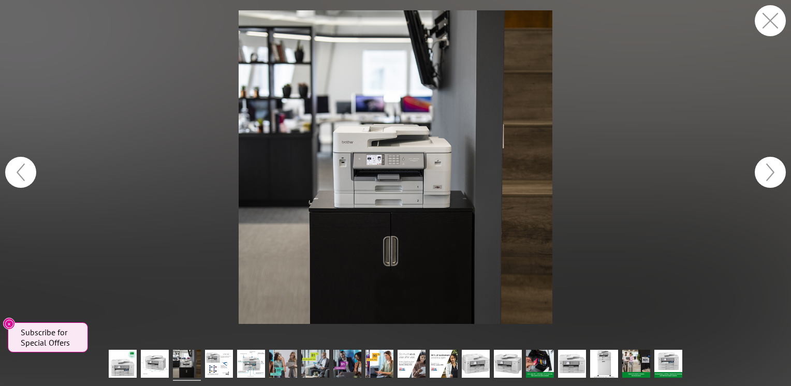
click at [764, 174] on button "button" at bounding box center [770, 172] width 31 height 31
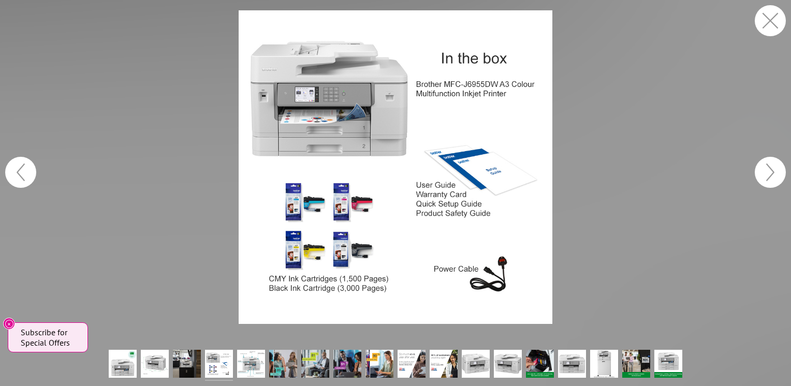
click at [764, 174] on button "button" at bounding box center [770, 172] width 31 height 31
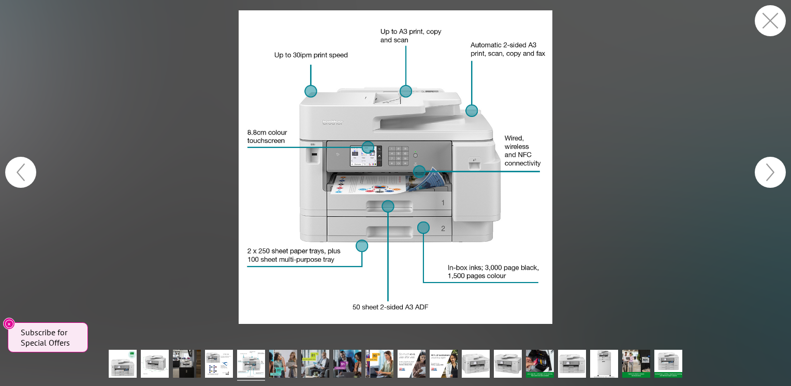
click at [764, 174] on button "button" at bounding box center [770, 172] width 31 height 31
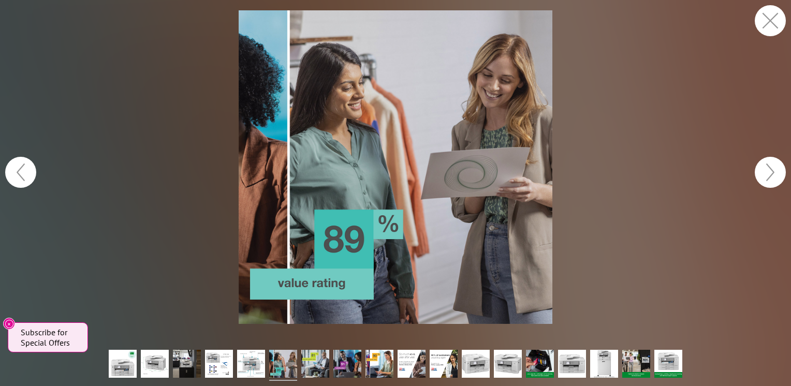
click at [764, 174] on button "button" at bounding box center [770, 172] width 31 height 31
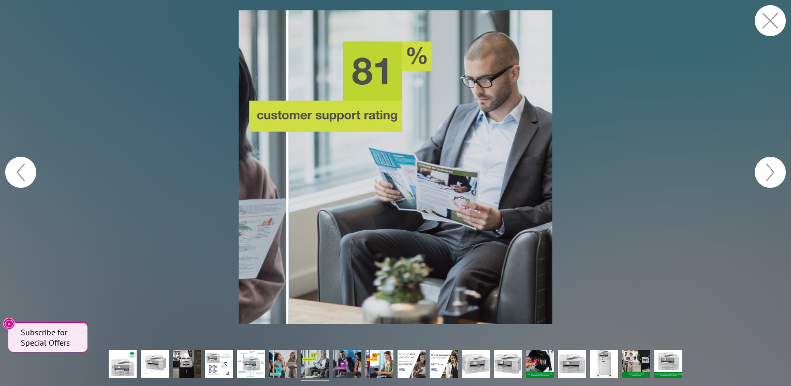
click at [764, 174] on button "button" at bounding box center [770, 172] width 31 height 31
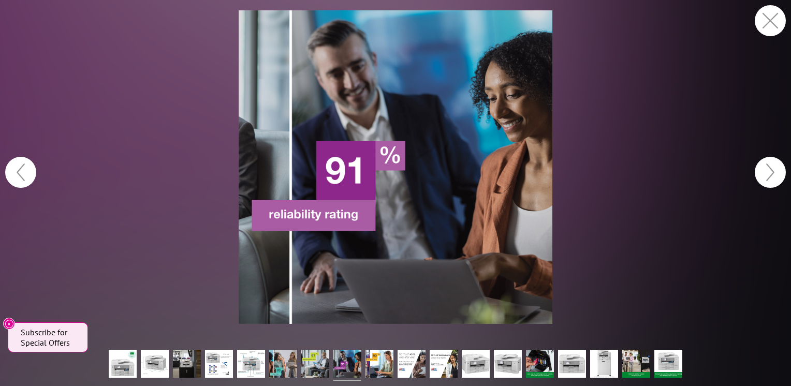
click at [764, 174] on button "button" at bounding box center [770, 172] width 31 height 31
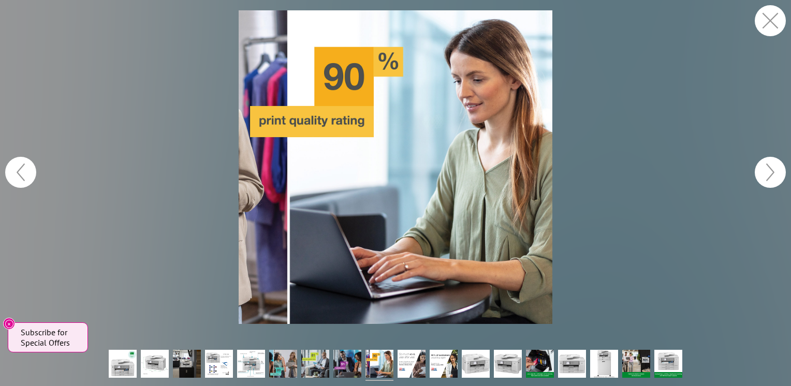
click at [764, 174] on button "button" at bounding box center [770, 172] width 31 height 31
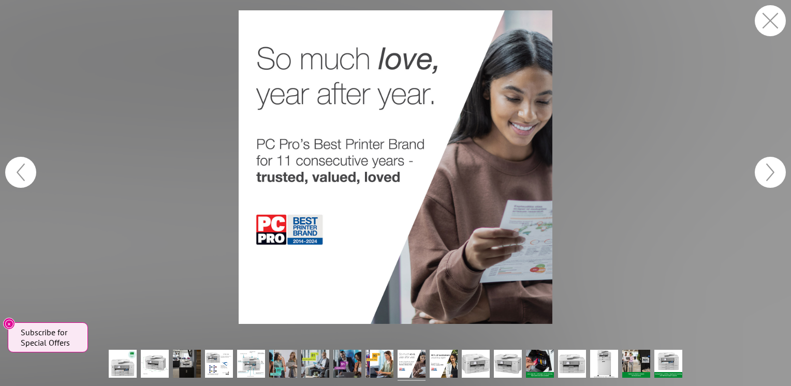
click at [764, 174] on button "button" at bounding box center [770, 172] width 31 height 31
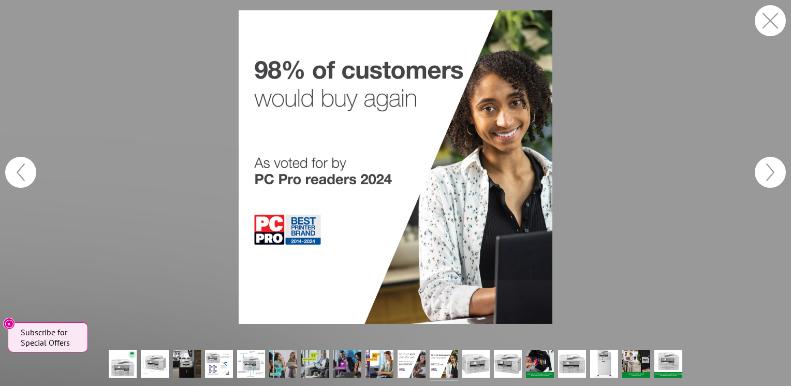
click at [764, 174] on button "button" at bounding box center [770, 172] width 31 height 31
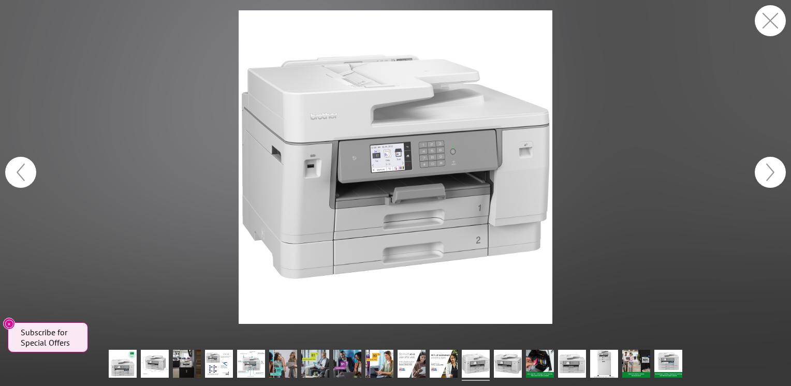
click at [764, 174] on button "button" at bounding box center [770, 172] width 31 height 31
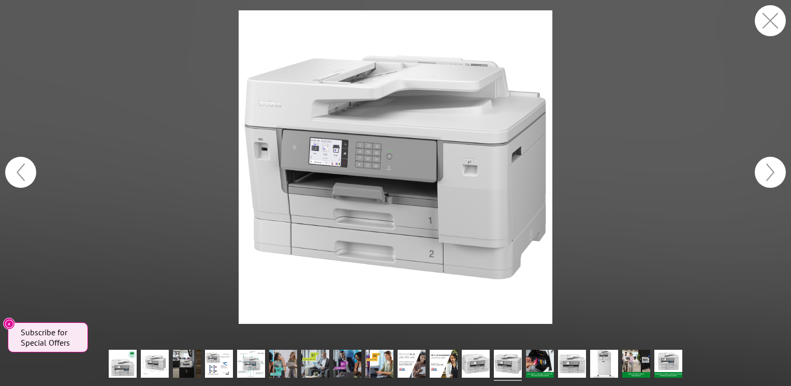
click at [764, 174] on button "button" at bounding box center [770, 172] width 31 height 31
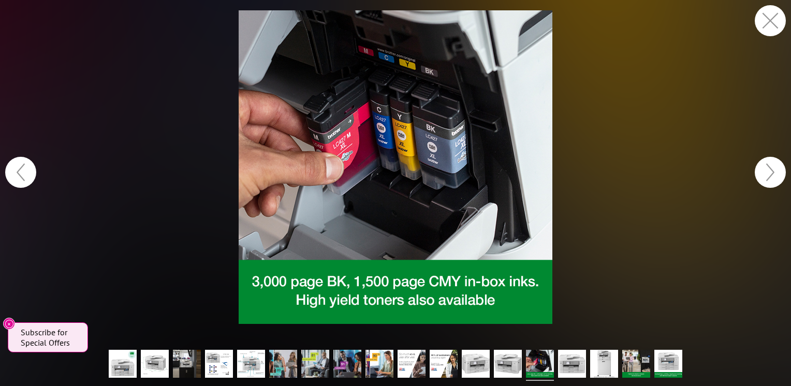
click at [764, 174] on button "button" at bounding box center [770, 172] width 31 height 31
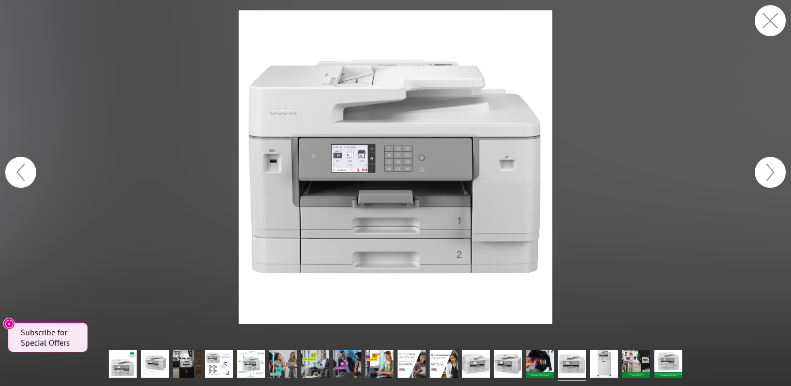
click at [772, 30] on button "button" at bounding box center [770, 20] width 31 height 31
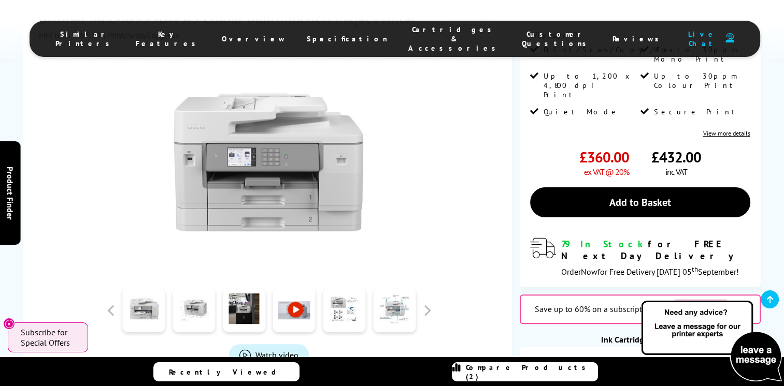
scroll to position [259, 0]
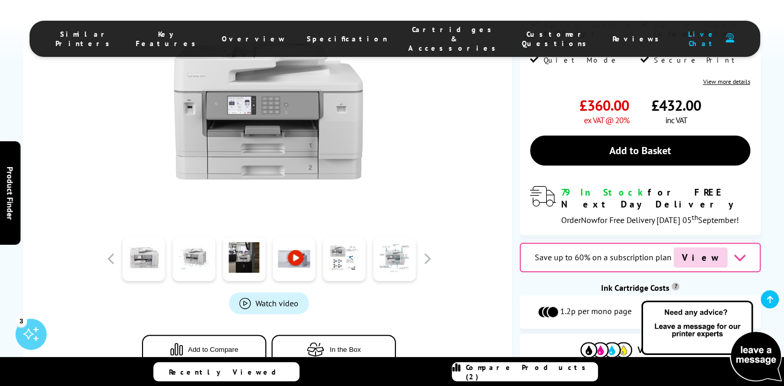
click at [296, 258] on link at bounding box center [294, 259] width 42 height 44
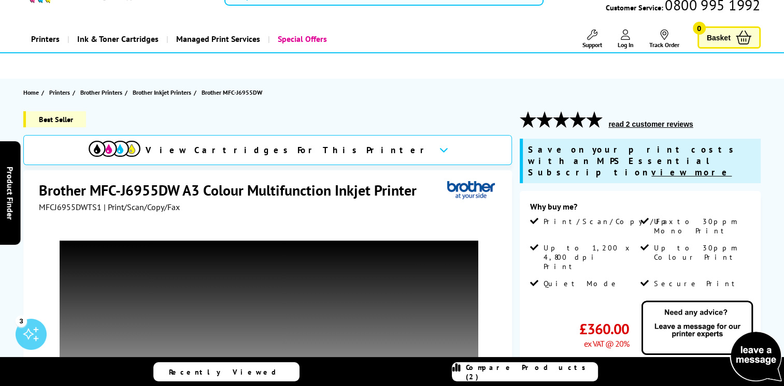
scroll to position [52, 0]
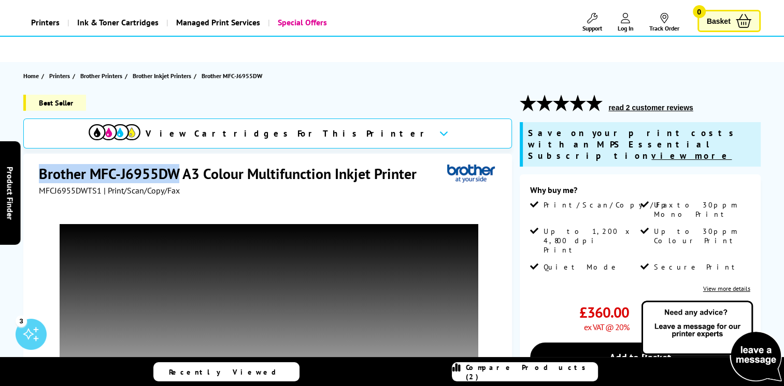
drag, startPoint x: 39, startPoint y: 175, endPoint x: 180, endPoint y: 169, distance: 141.0
click at [180, 169] on h1 "Brother MFC-J6955DW A3 Colour Multifunction Inkjet Printer" at bounding box center [233, 173] width 388 height 19
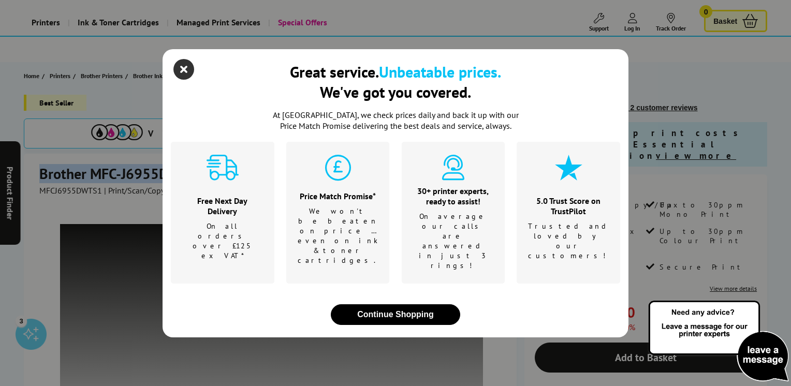
click at [184, 80] on icon "close modal" at bounding box center [184, 69] width 21 height 21
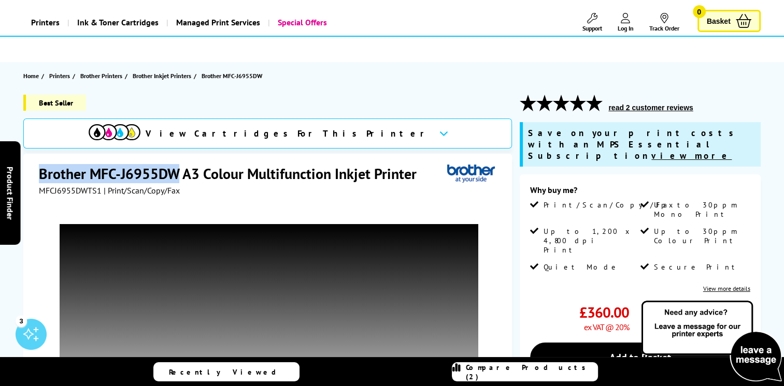
copy h1 "Brother MFC-J6955DW"
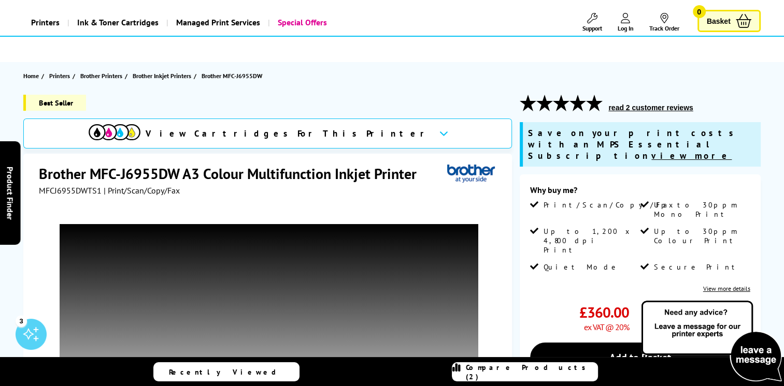
click at [292, 96] on div "Best Seller" at bounding box center [267, 107] width 488 height 24
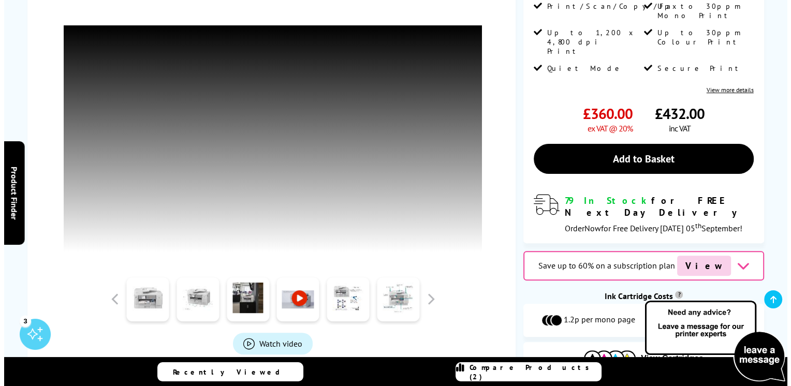
scroll to position [259, 0]
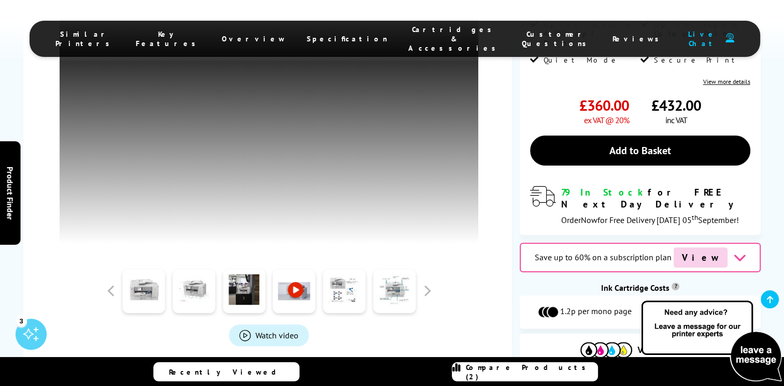
click at [582, 371] on link "Compare Products (2)" at bounding box center [525, 372] width 146 height 19
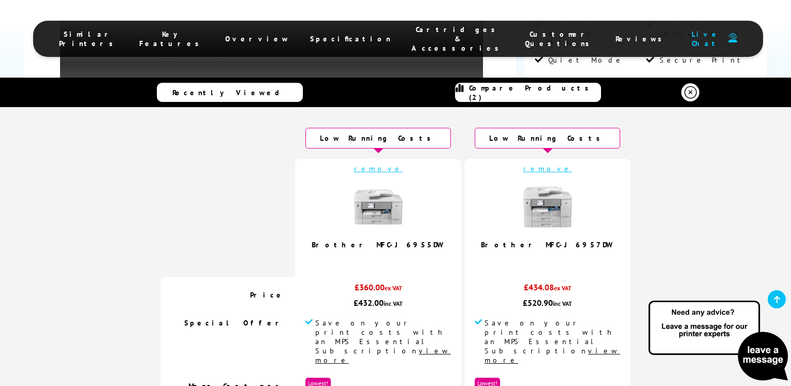
click at [522, 212] on img at bounding box center [548, 207] width 52 height 52
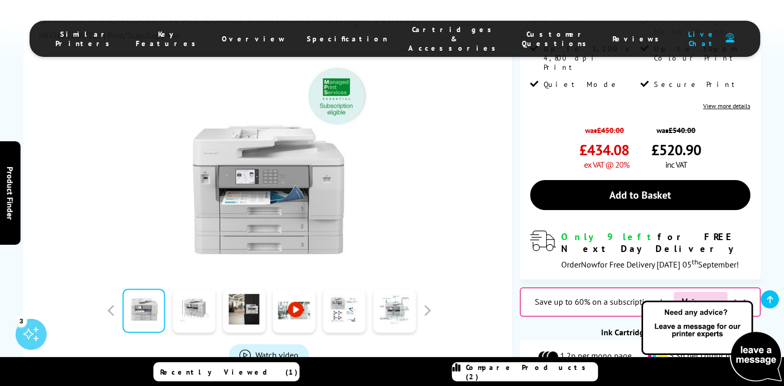
click at [320, 194] on img at bounding box center [268, 162] width 203 height 203
click at [405, 223] on div at bounding box center [269, 157] width 460 height 234
click at [384, 223] on div at bounding box center [268, 162] width 259 height 203
click at [331, 185] on img at bounding box center [268, 162] width 203 height 203
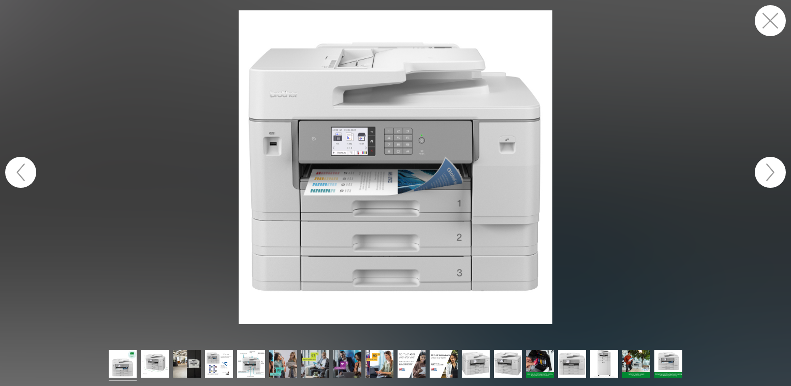
click at [772, 180] on button "button" at bounding box center [770, 172] width 31 height 31
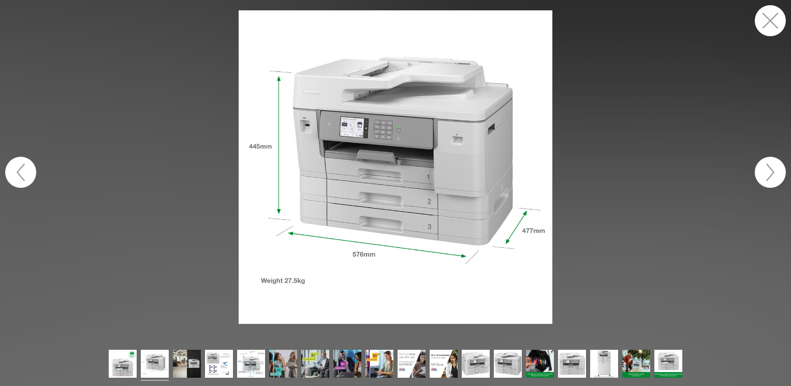
click at [772, 180] on button "button" at bounding box center [770, 172] width 31 height 31
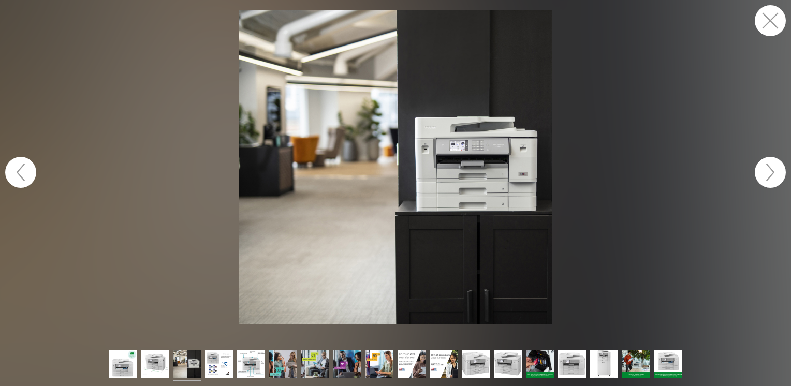
click at [772, 180] on button "button" at bounding box center [770, 172] width 31 height 31
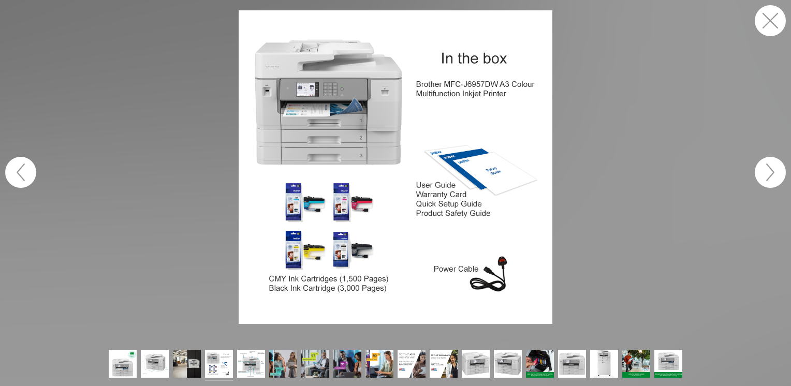
click at [772, 180] on button "button" at bounding box center [770, 172] width 31 height 31
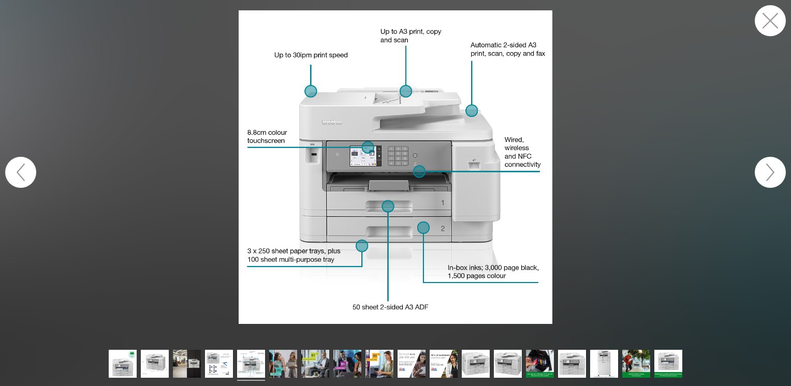
click at [772, 180] on button "button" at bounding box center [770, 172] width 31 height 31
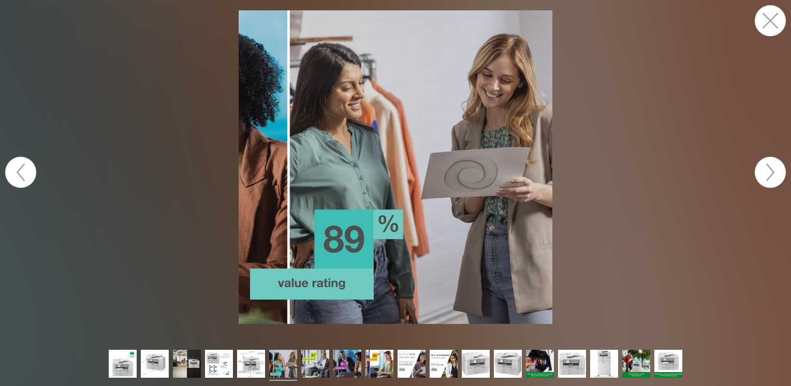
click at [772, 180] on button "button" at bounding box center [770, 172] width 31 height 31
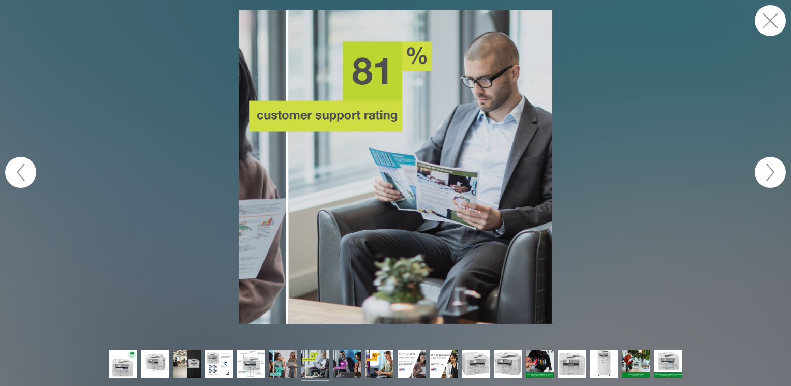
click at [772, 180] on button "button" at bounding box center [770, 172] width 31 height 31
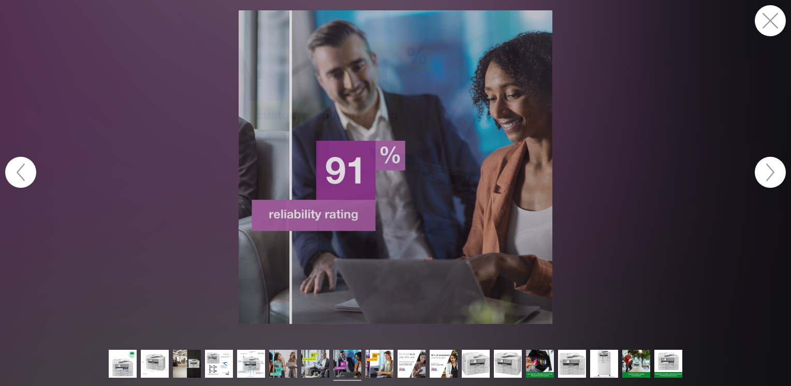
click at [772, 180] on button "button" at bounding box center [770, 172] width 31 height 31
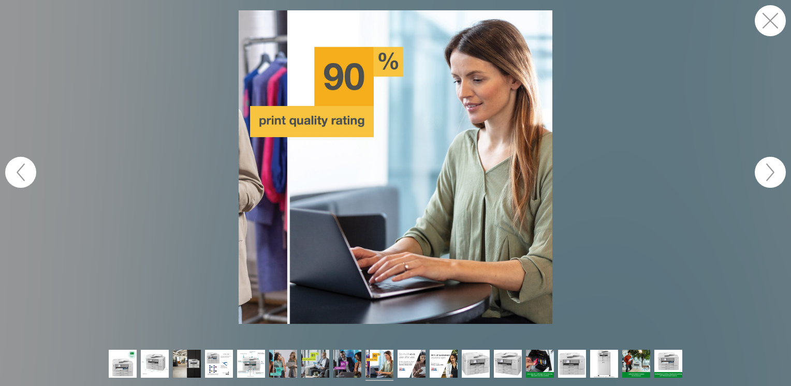
click at [772, 180] on button "button" at bounding box center [770, 172] width 31 height 31
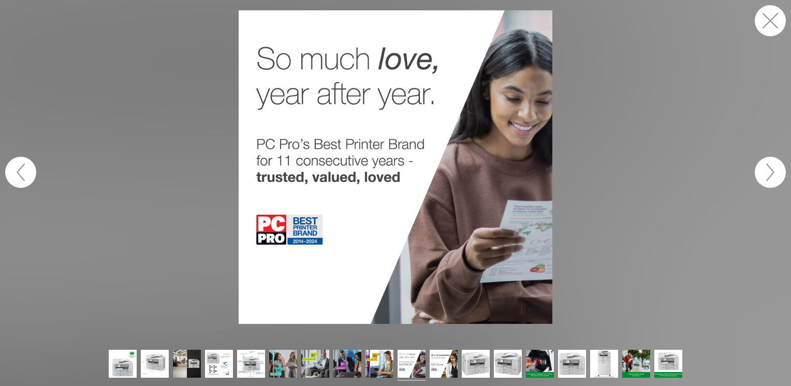
click at [772, 180] on button "button" at bounding box center [770, 172] width 31 height 31
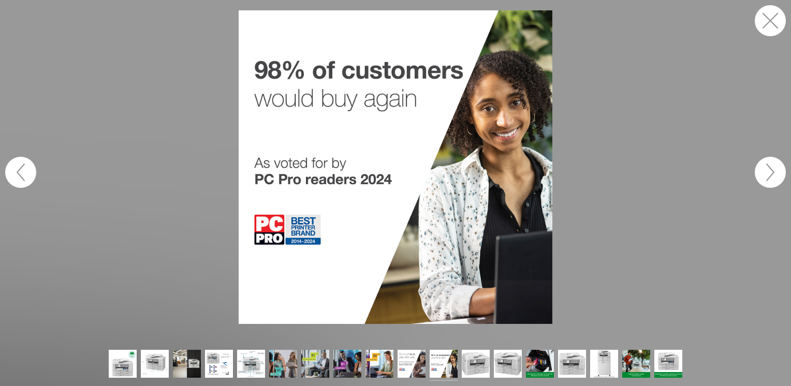
click at [772, 180] on button "button" at bounding box center [770, 172] width 31 height 31
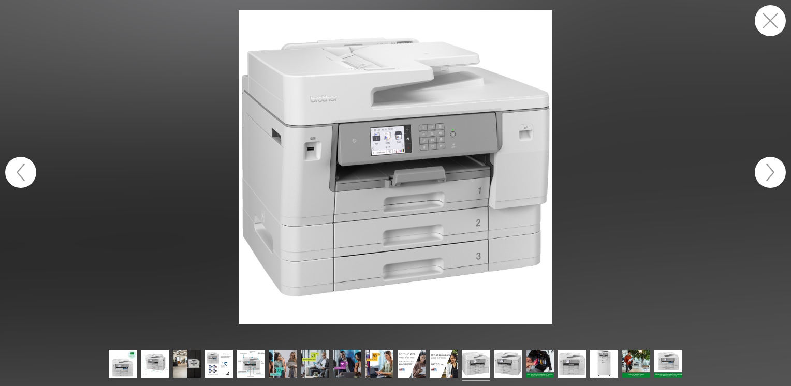
click at [772, 180] on button "button" at bounding box center [770, 172] width 31 height 31
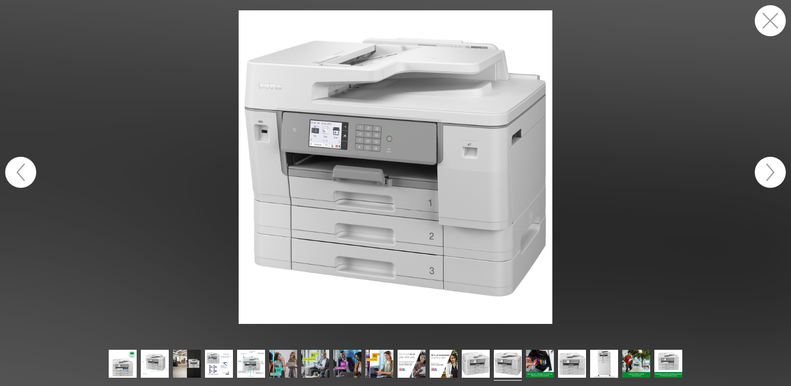
click at [772, 180] on button "button" at bounding box center [770, 172] width 31 height 31
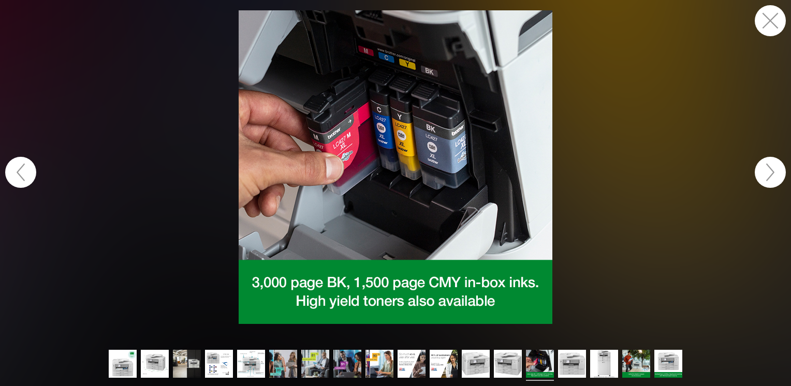
click at [772, 180] on button "button" at bounding box center [770, 172] width 31 height 31
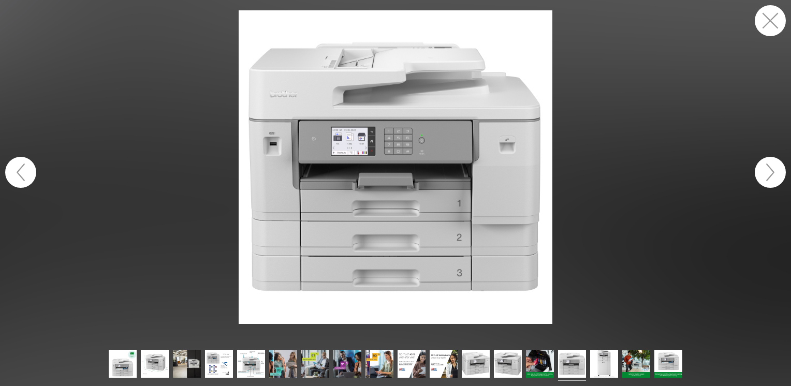
click at [772, 180] on button "button" at bounding box center [770, 172] width 31 height 31
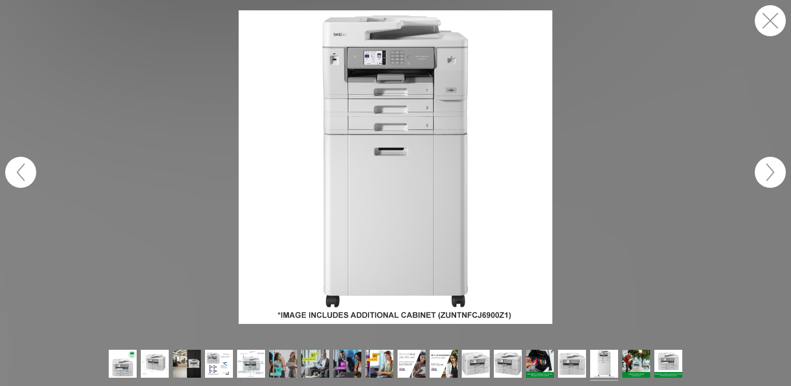
click at [772, 180] on button "button" at bounding box center [770, 172] width 31 height 31
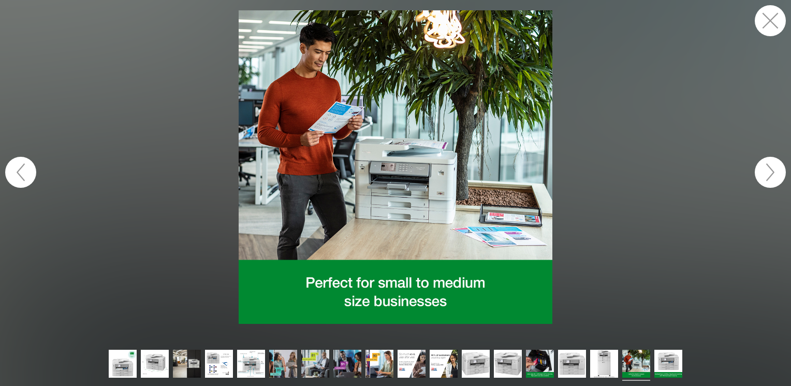
click at [772, 180] on button "button" at bounding box center [770, 172] width 31 height 31
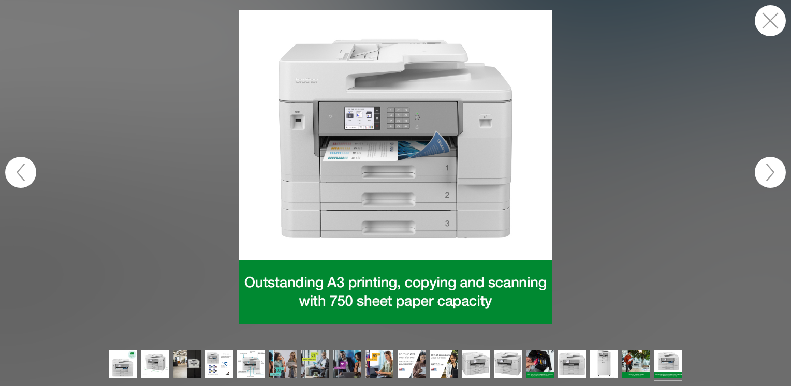
click at [773, 178] on button "button" at bounding box center [770, 172] width 31 height 31
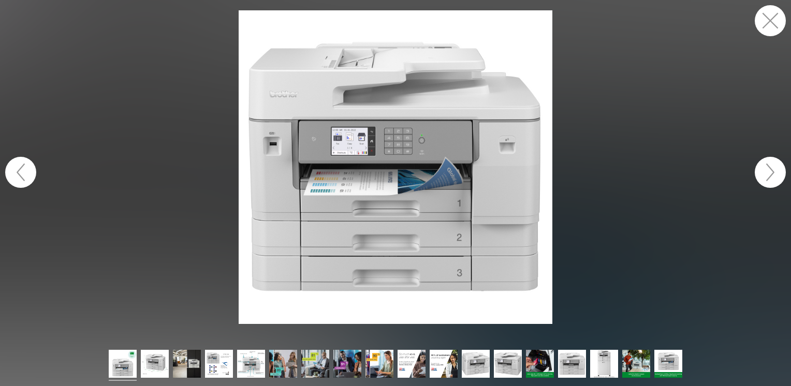
click at [773, 178] on button "button" at bounding box center [770, 172] width 31 height 31
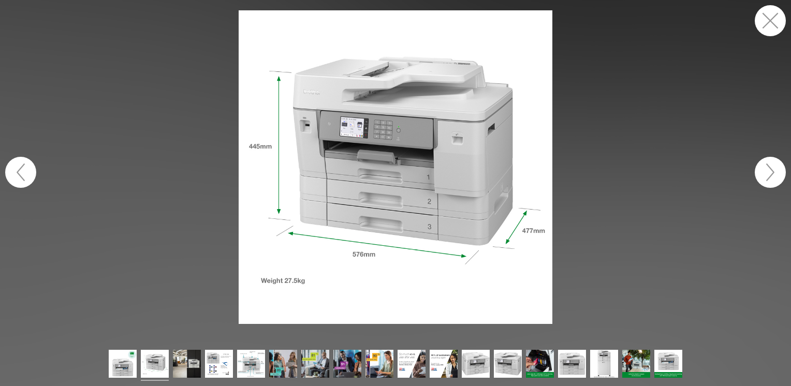
click at [25, 167] on button "button" at bounding box center [20, 172] width 31 height 31
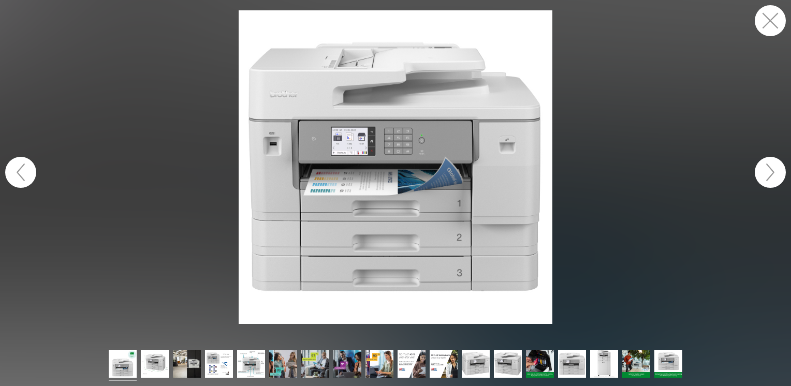
click at [772, 33] on button "button" at bounding box center [770, 20] width 31 height 31
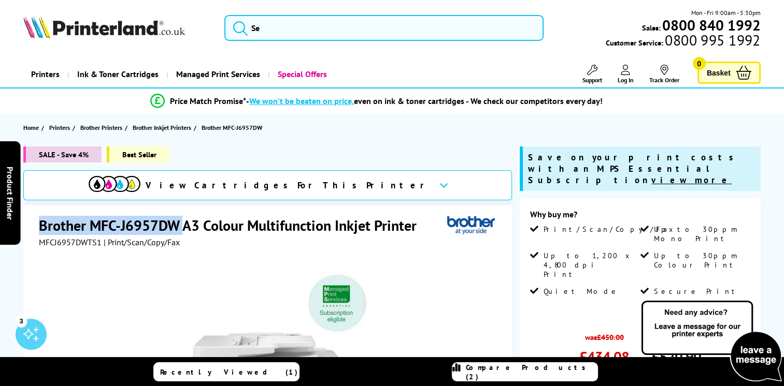
drag, startPoint x: 40, startPoint y: 228, endPoint x: 182, endPoint y: 220, distance: 142.2
click at [183, 220] on h1 "Brother MFC-J6957DW A3 Colour Multifunction Inkjet Printer" at bounding box center [233, 225] width 388 height 19
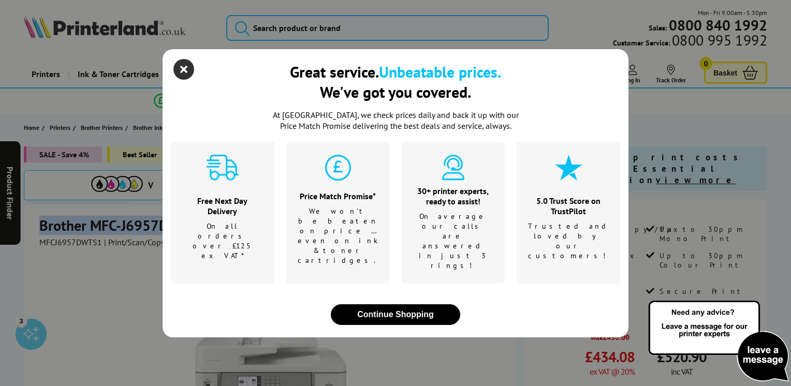
click at [187, 80] on icon "close modal" at bounding box center [184, 69] width 21 height 21
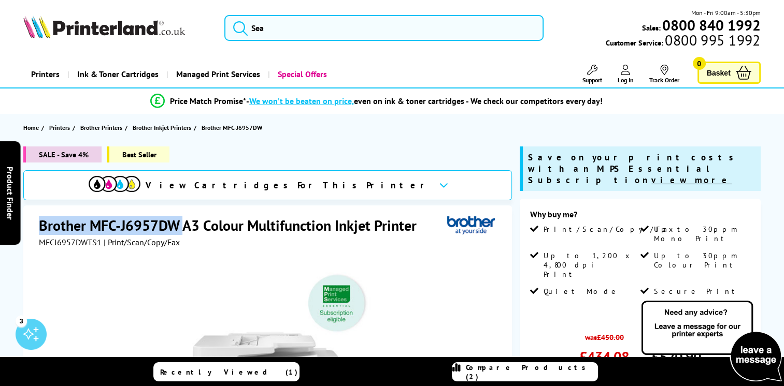
copy h1 "Brother MFC-J6957DW"
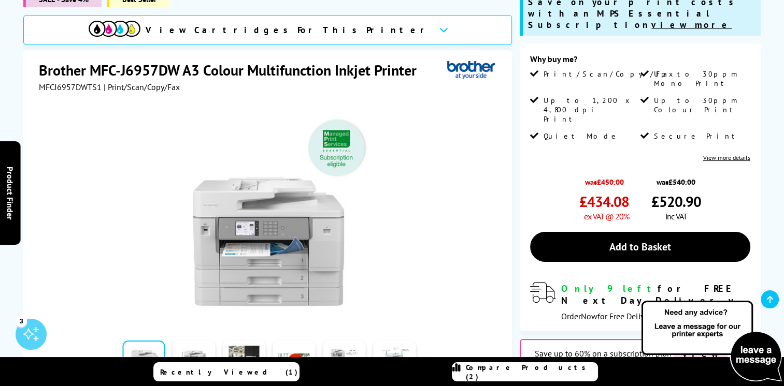
click at [124, 142] on div at bounding box center [269, 209] width 460 height 234
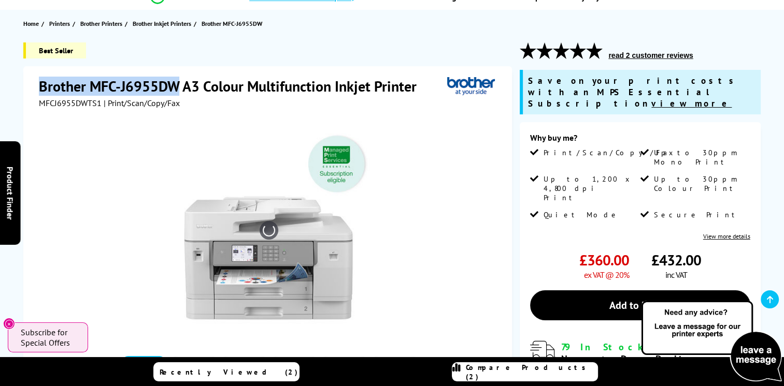
drag, startPoint x: 41, startPoint y: 90, endPoint x: 178, endPoint y: 80, distance: 136.6
click at [178, 80] on h1 "Brother MFC-J6955DW A3 Colour Multifunction Inkjet Printer" at bounding box center [233, 86] width 388 height 19
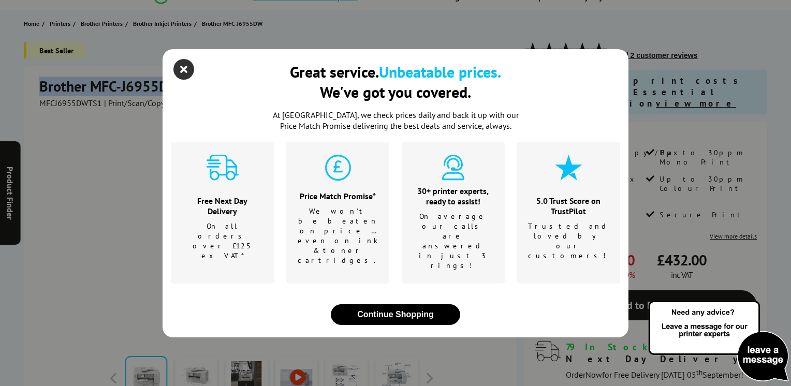
drag, startPoint x: 178, startPoint y: 80, endPoint x: 189, endPoint y: 85, distance: 12.7
click at [189, 80] on icon "close modal" at bounding box center [184, 69] width 21 height 21
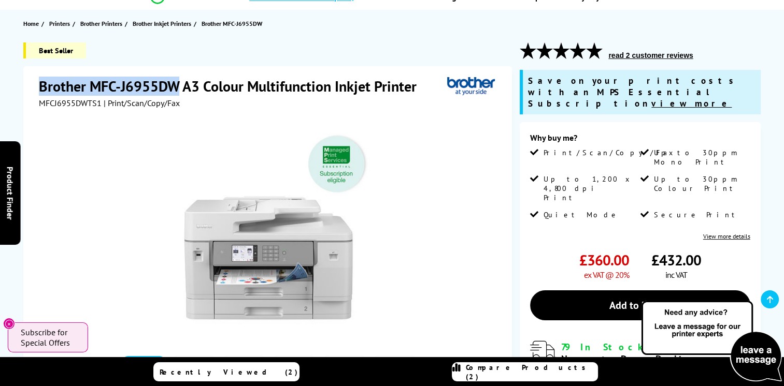
copy h1 "Brother MFC-J6955DW"
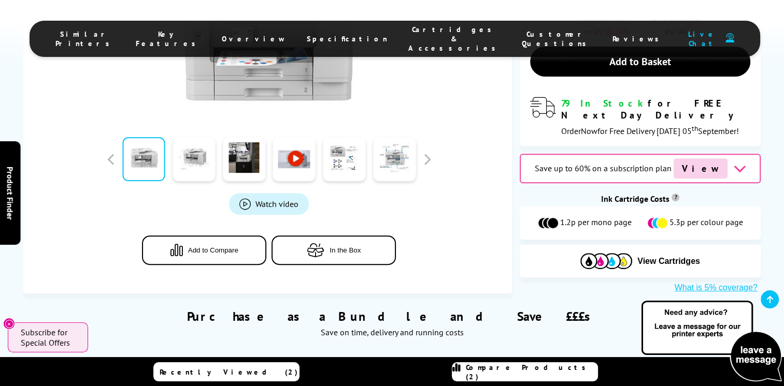
scroll to position [363, 0]
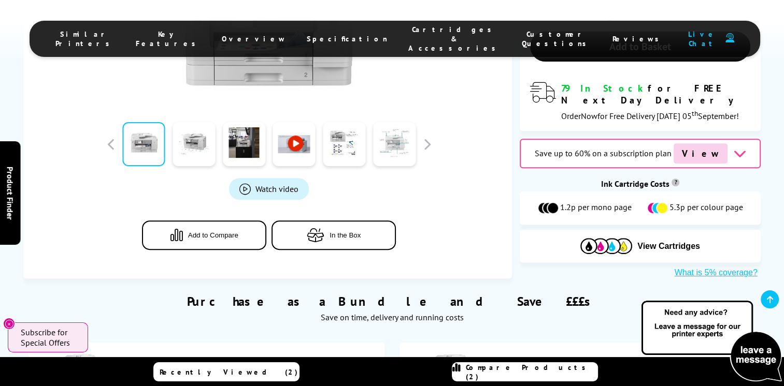
click at [383, 134] on link at bounding box center [394, 144] width 42 height 44
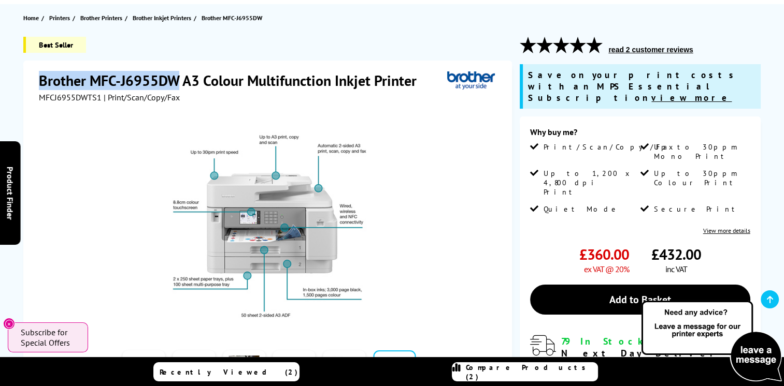
scroll to position [104, 0]
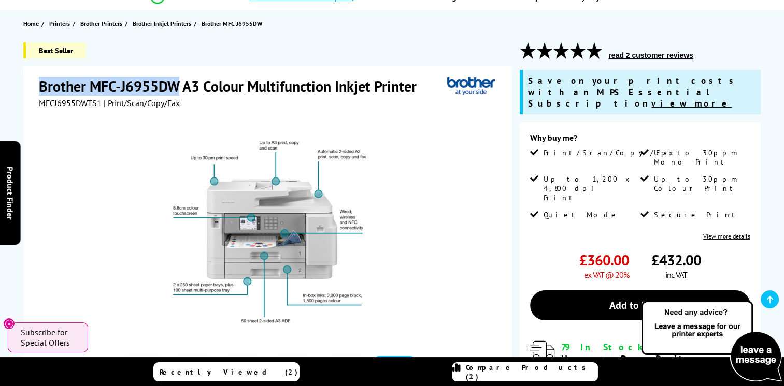
copy h1 "Brother MFC-J6955DW"
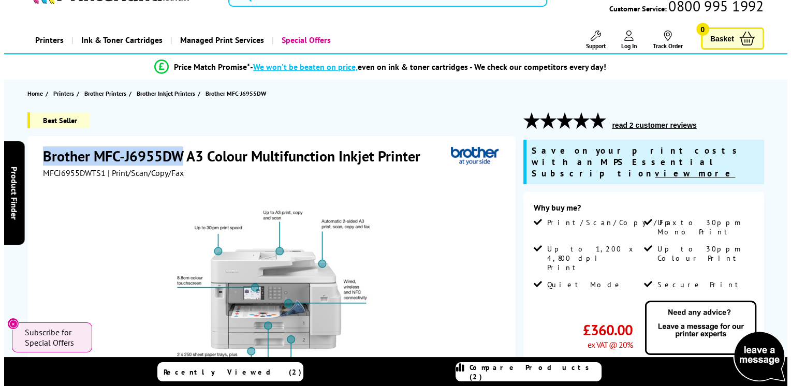
scroll to position [0, 0]
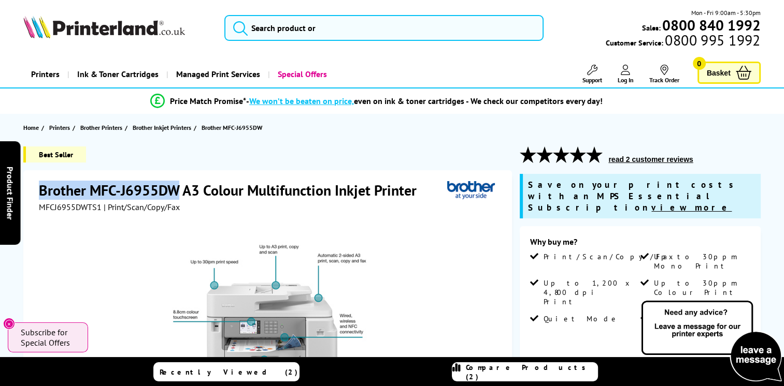
click at [520, 368] on span "Compare Products (2)" at bounding box center [532, 372] width 132 height 19
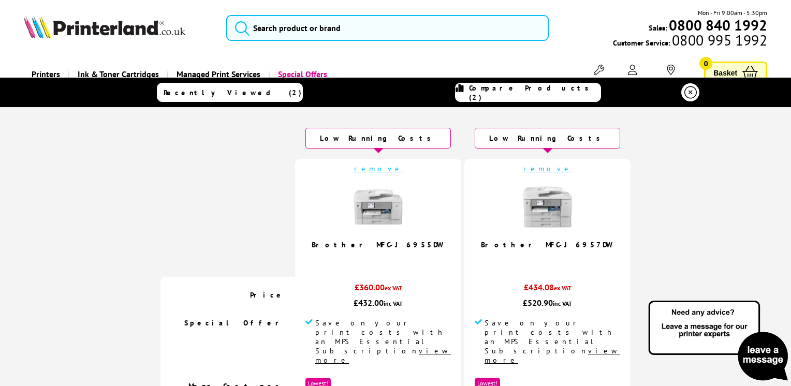
click at [387, 210] on img at bounding box center [379, 207] width 52 height 52
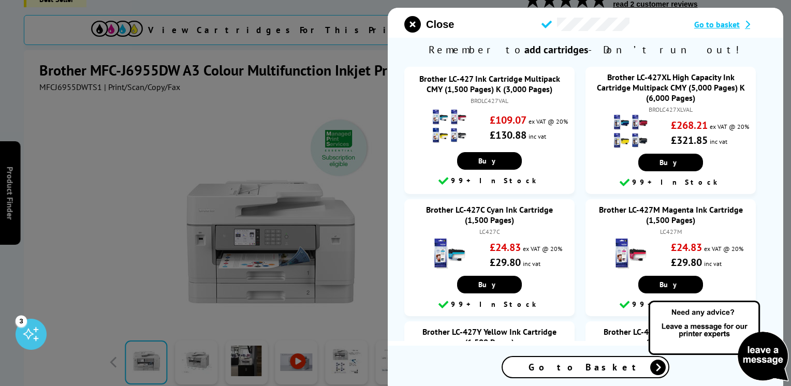
click at [713, 24] on span "Go to basket" at bounding box center [718, 24] width 46 height 10
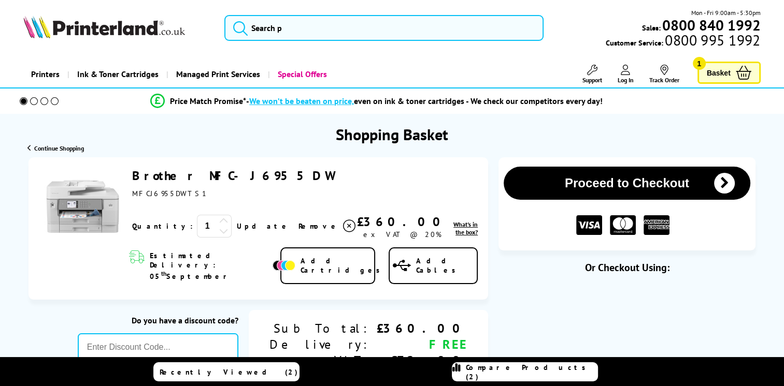
scroll to position [155, 0]
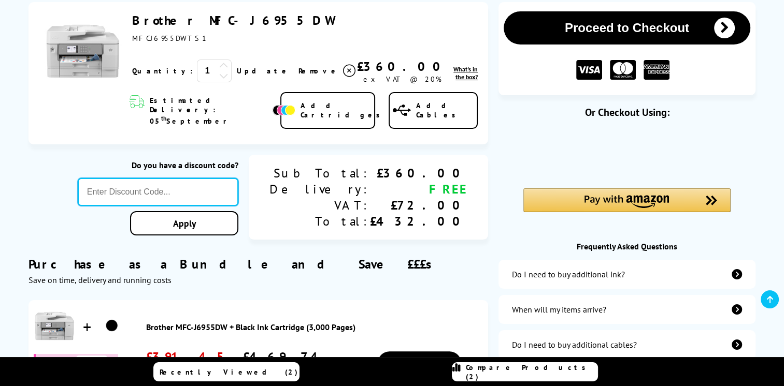
click at [238, 180] on input "text" at bounding box center [158, 192] width 161 height 28
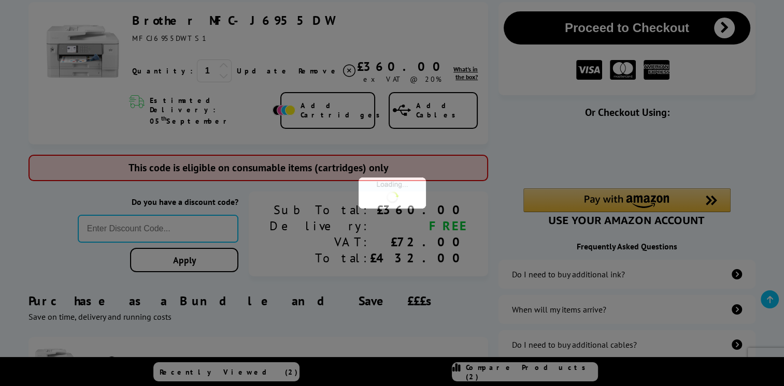
type input "666"
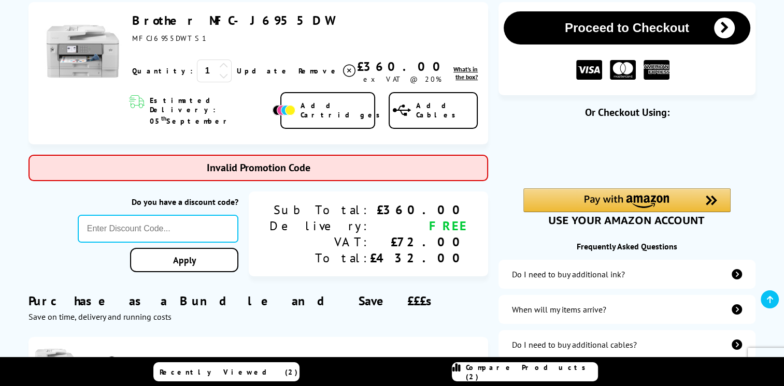
type input "MVC10"
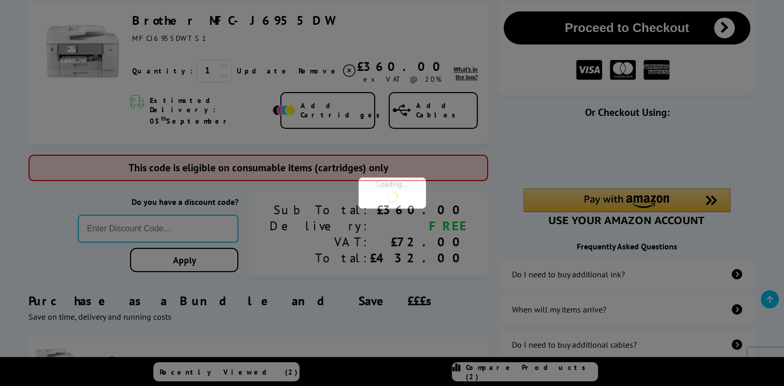
type input "666"
type input "FRPER10"
type input "666"
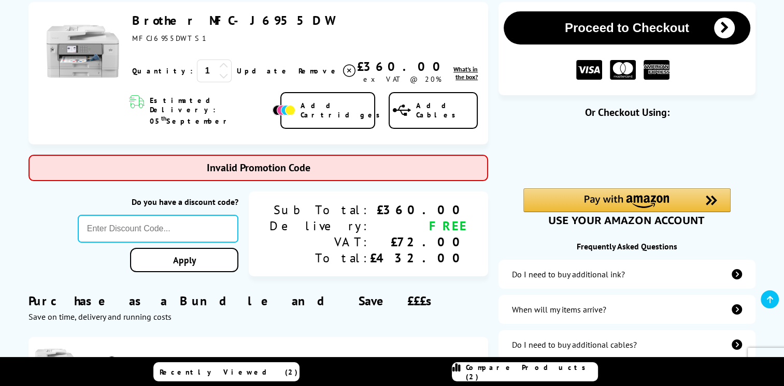
type input "5FOR50"
type input "666"
type input "KLCAB10"
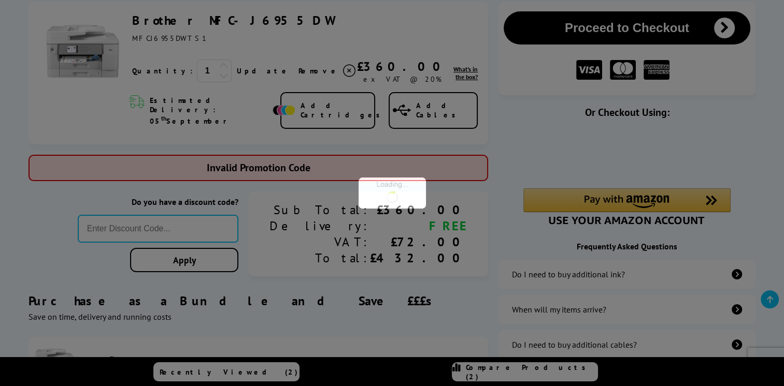
type input "666"
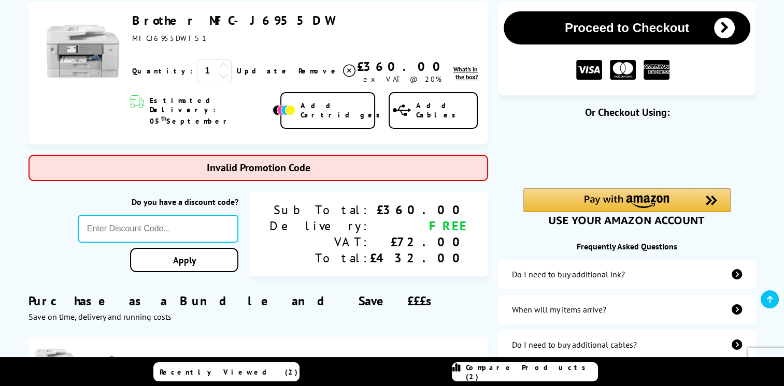
type input "BACKTOSCHOOL"
type input "666"
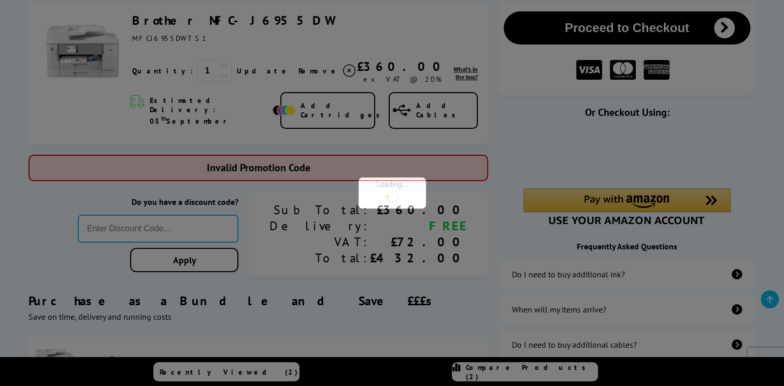
type input "TWEET10"
type input "666"
type input "COUPON10"
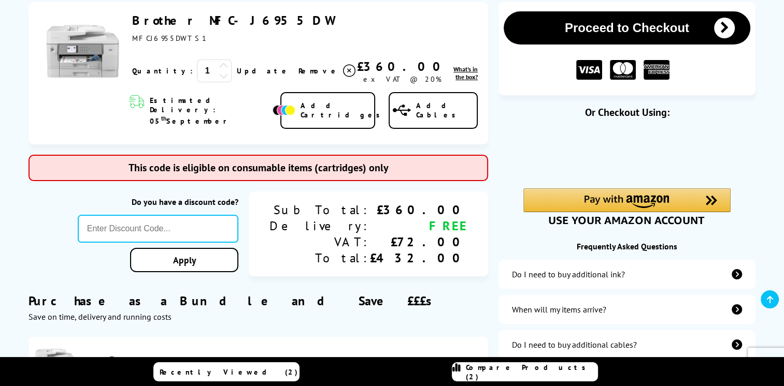
type input "666"
type input "SIGNUP5"
type input "666"
type input "5OFFCONS"
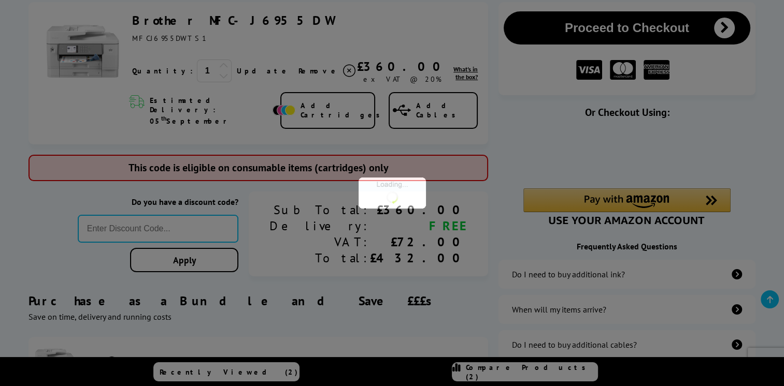
type input "666"
type input "COUPON5"
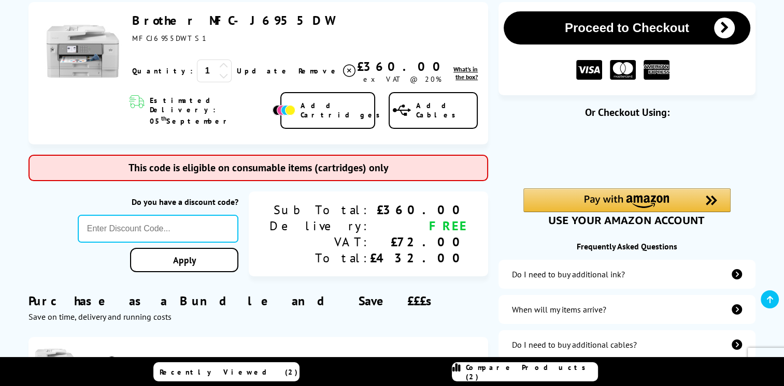
type input "666"
type input "PRINTERFIVE"
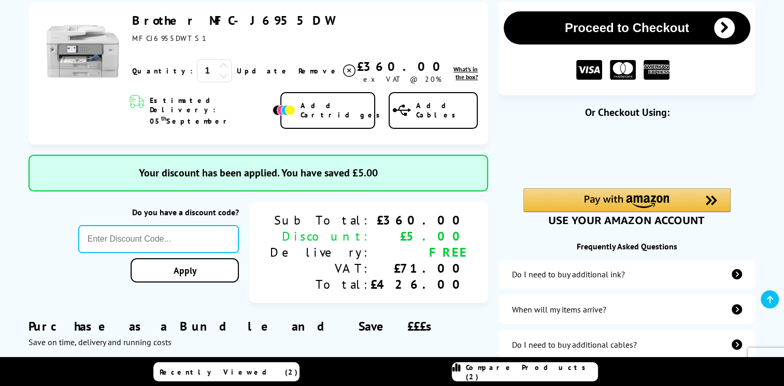
type input "666"
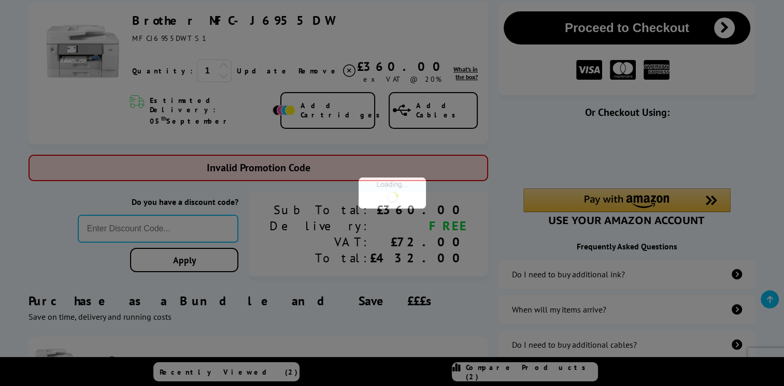
type input "5OFFPRINTERS"
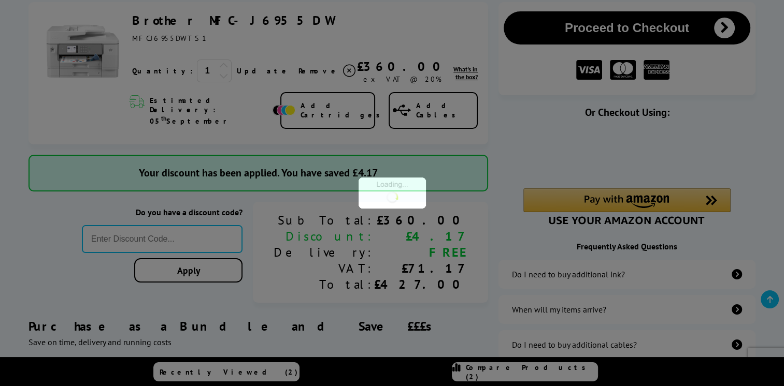
type input "666"
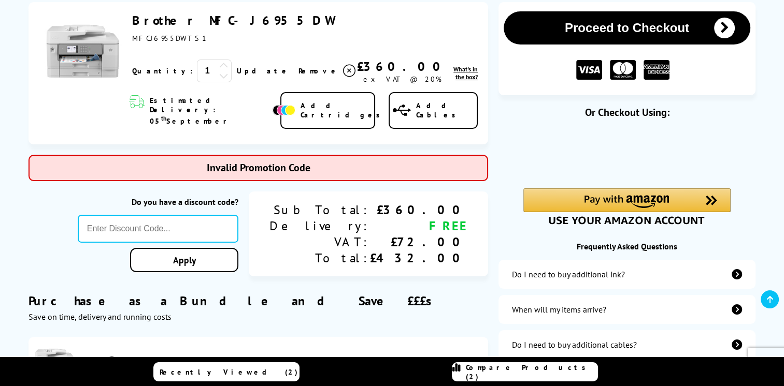
type input "LASERTEN"
type input "666"
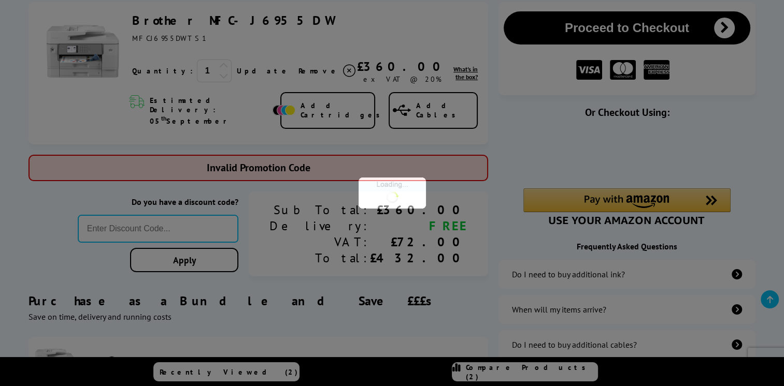
type input "WELCOME5"
type input "666"
type input "XEROX10"
type input "666"
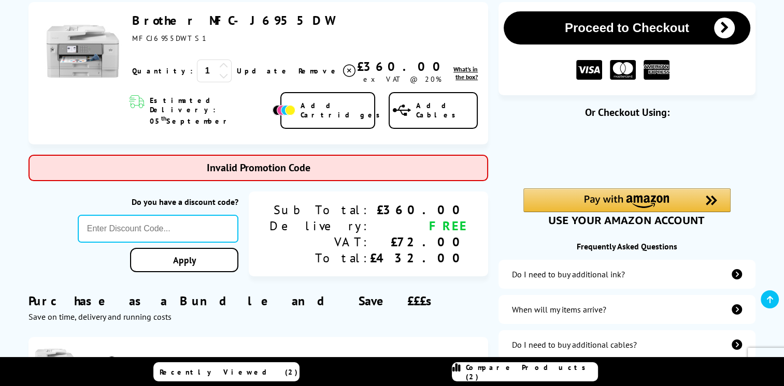
type input "PRINTERFIVE"
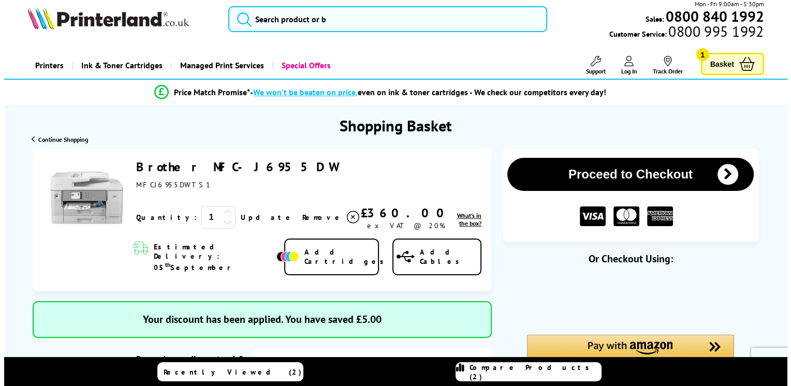
scroll to position [0, 0]
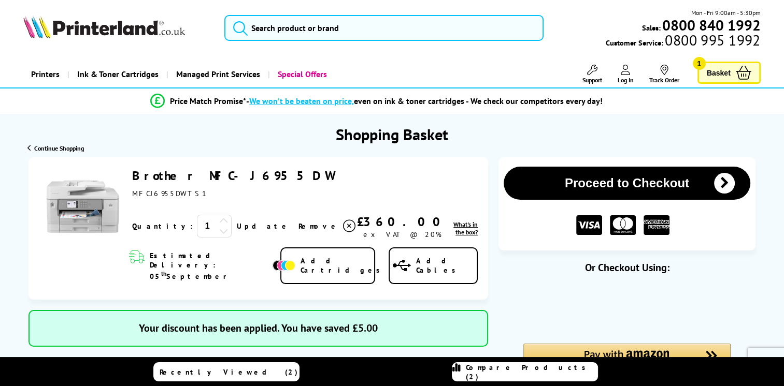
drag, startPoint x: 350, startPoint y: 103, endPoint x: 306, endPoint y: 123, distance: 49.1
click at [306, 123] on div "Shopping Basket" at bounding box center [392, 129] width 784 height 31
drag, startPoint x: 311, startPoint y: 103, endPoint x: 280, endPoint y: 113, distance: 32.3
click at [280, 113] on div "Price Match Promise* - We won’t be beaten on price, even on ink & toner cartrid…" at bounding box center [392, 101] width 784 height 25
click at [288, 104] on span "We won’t be beaten on price," at bounding box center [301, 101] width 105 height 10
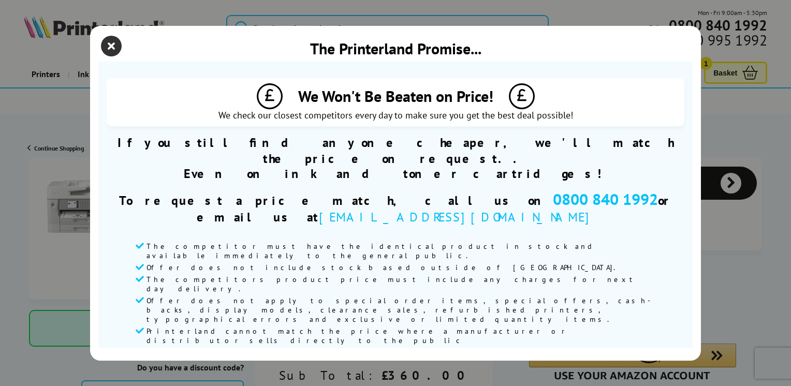
click at [116, 51] on icon "close modal" at bounding box center [111, 46] width 21 height 21
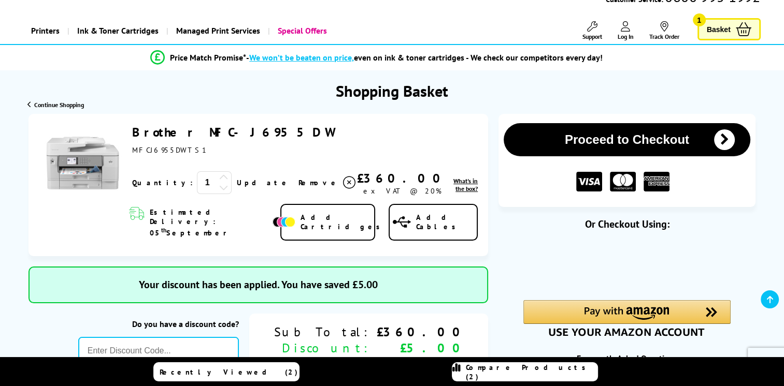
scroll to position [155, 0]
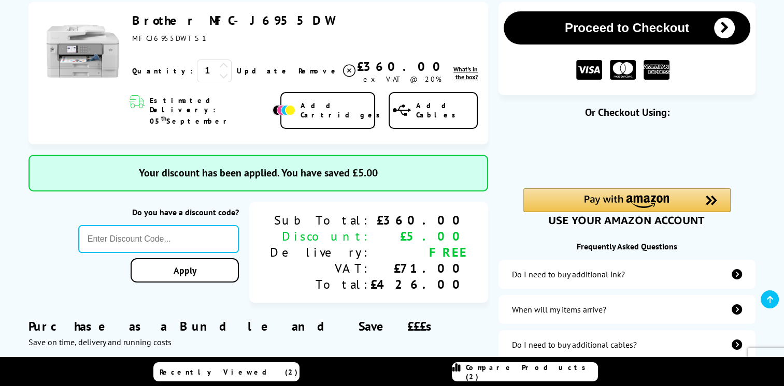
click at [529, 374] on span "Compare Products (2)" at bounding box center [532, 372] width 132 height 19
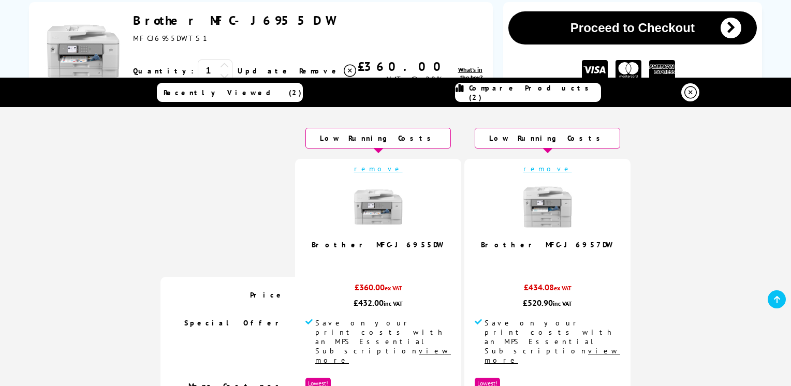
click at [685, 96] on icon at bounding box center [691, 92] width 12 height 12
